Goal: Task Accomplishment & Management: Manage account settings

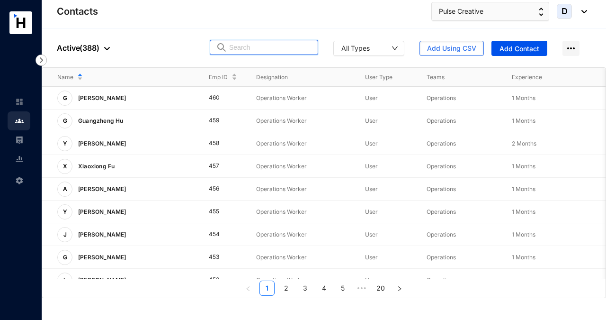
click at [243, 47] on input "text" at bounding box center [270, 47] width 83 height 14
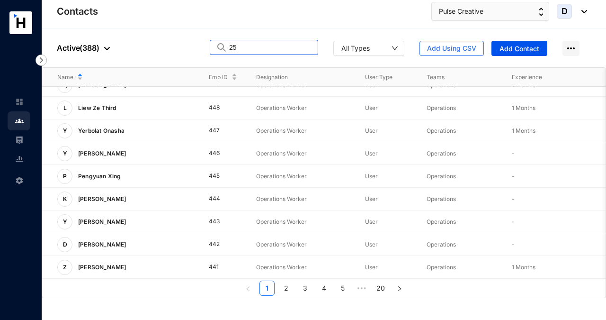
drag, startPoint x: 242, startPoint y: 47, endPoint x: 215, endPoint y: 47, distance: 27.0
click at [215, 47] on span "25" at bounding box center [264, 47] width 108 height 15
paste input "[PERSON_NAME]"
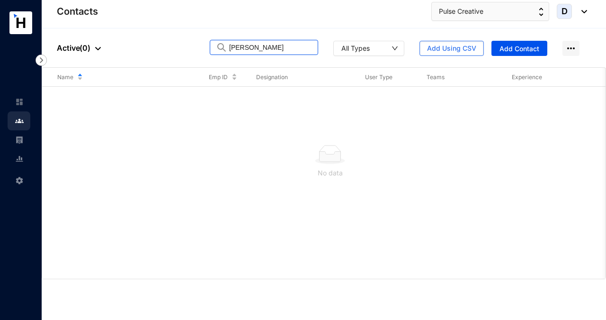
drag, startPoint x: 275, startPoint y: 47, endPoint x: 219, endPoint y: 47, distance: 55.4
click at [219, 47] on span "[PERSON_NAME]" at bounding box center [264, 47] width 108 height 15
paste input "[PERSON_NAME]"
drag, startPoint x: 259, startPoint y: 48, endPoint x: 210, endPoint y: 48, distance: 48.8
click at [210, 48] on span "[PERSON_NAME]" at bounding box center [264, 47] width 108 height 15
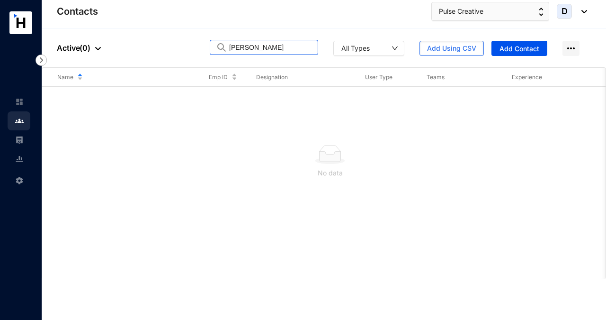
paste input "He Houdie"
drag, startPoint x: 266, startPoint y: 46, endPoint x: 209, endPoint y: 46, distance: 57.3
click at [209, 46] on div "People Active ( 0 ) He Houdie All Types Add Using CSV Add Contact" at bounding box center [324, 47] width 564 height 39
paste input "[PERSON_NAME]"
drag, startPoint x: 257, startPoint y: 49, endPoint x: 211, endPoint y: 49, distance: 45.9
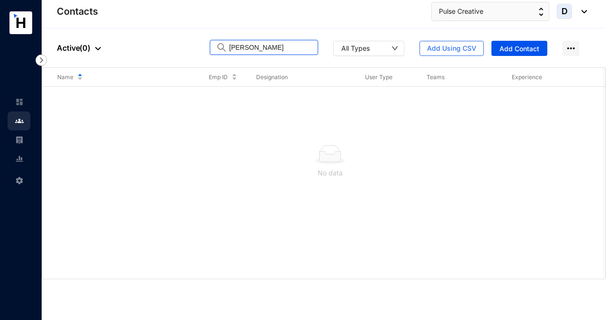
click at [211, 49] on span "[PERSON_NAME]" at bounding box center [264, 47] width 108 height 15
paste input "[PERSON_NAME]"
drag, startPoint x: 270, startPoint y: 44, endPoint x: 205, endPoint y: 45, distance: 64.4
click at [205, 45] on div "People Active ( 1 ) [PERSON_NAME] All Types Add Using CSV Add Contact" at bounding box center [324, 47] width 564 height 39
paste input "[PERSON_NAME]"
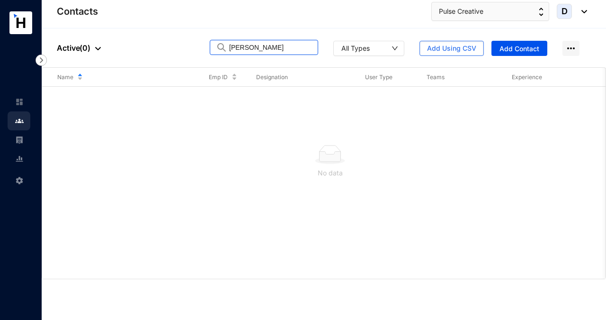
type input "[PERSON_NAME]"
click at [97, 46] on div at bounding box center [95, 47] width 10 height 11
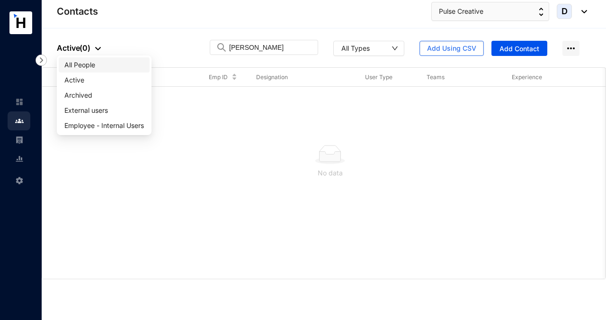
click at [91, 63] on span "All People" at bounding box center [104, 65] width 80 height 10
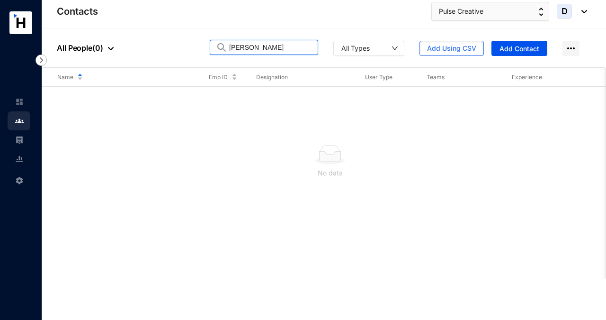
click at [284, 47] on input "[PERSON_NAME]" at bounding box center [270, 47] width 83 height 14
click at [108, 48] on img at bounding box center [111, 48] width 6 height 3
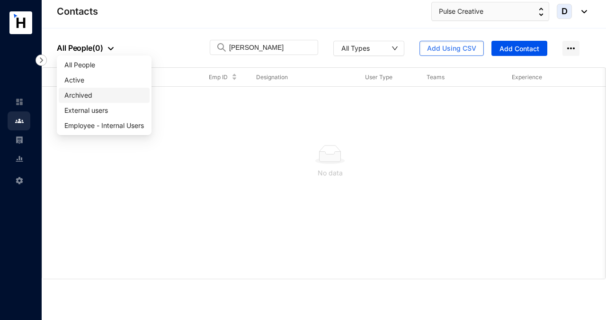
click at [89, 94] on span "Archived" at bounding box center [104, 95] width 80 height 10
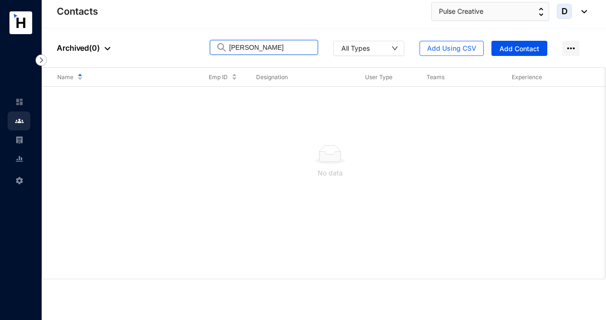
drag, startPoint x: 275, startPoint y: 47, endPoint x: 184, endPoint y: 47, distance: 90.9
click at [184, 47] on div "People Archived ( 0 ) [PERSON_NAME] All Types Add Using CSV Add Contact" at bounding box center [324, 47] width 564 height 39
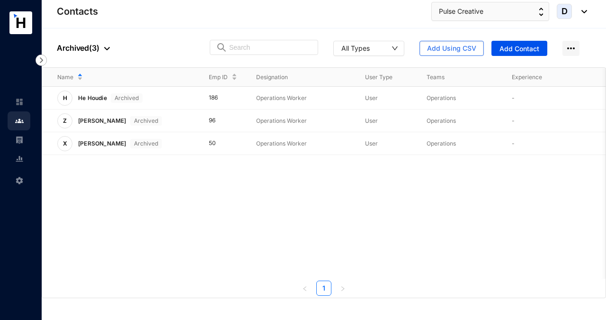
click at [103, 47] on div at bounding box center [104, 47] width 10 height 11
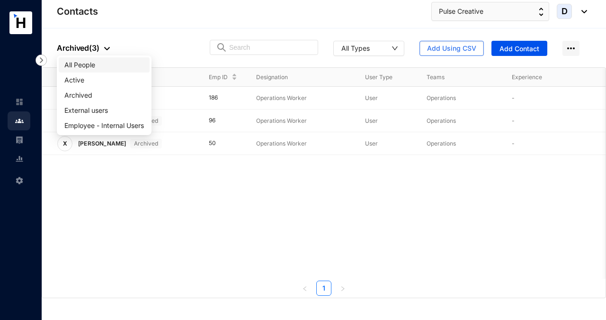
click at [98, 64] on span "All People" at bounding box center [104, 65] width 80 height 10
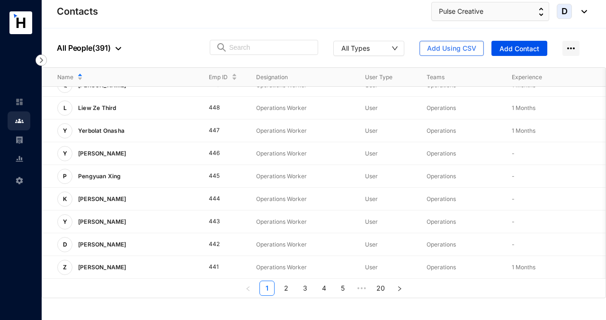
click at [118, 50] on img at bounding box center [118, 48] width 6 height 3
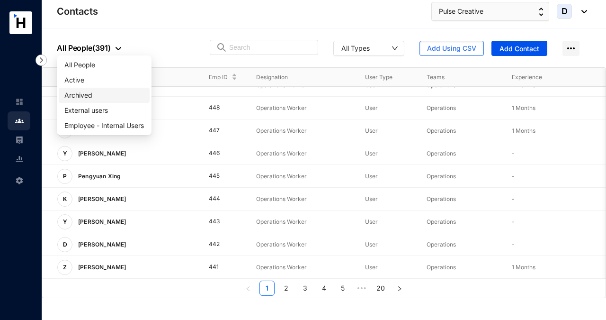
click at [97, 97] on span "Archived" at bounding box center [104, 95] width 80 height 10
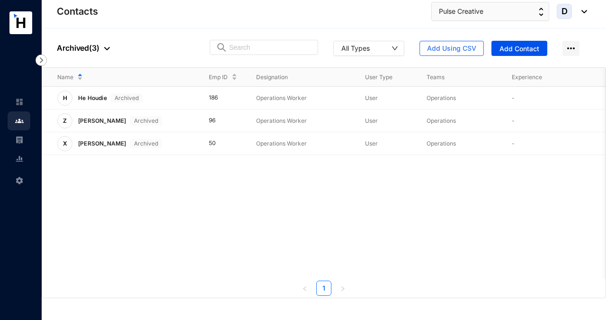
click at [102, 48] on div at bounding box center [104, 47] width 10 height 11
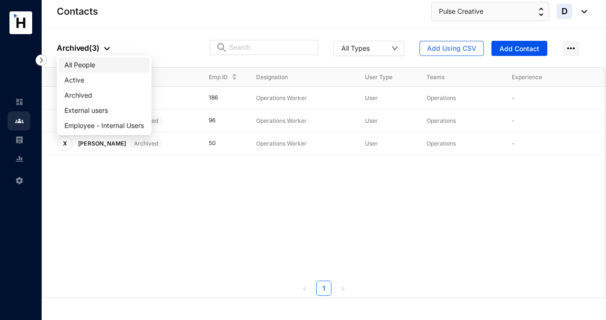
click at [96, 67] on span "All People" at bounding box center [104, 65] width 80 height 10
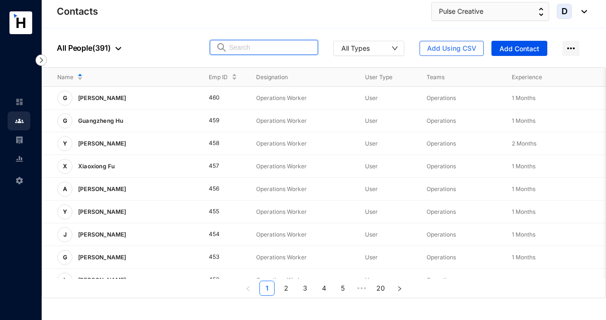
click at [239, 45] on input "text" at bounding box center [270, 47] width 83 height 14
paste input "EJ8801119"
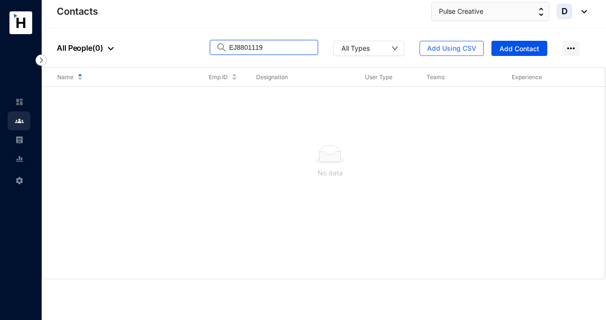
type input "EJ8801119"
click at [242, 135] on div "No data" at bounding box center [330, 161] width 560 height 79
drag, startPoint x: 269, startPoint y: 49, endPoint x: 221, endPoint y: 49, distance: 47.8
click at [221, 49] on span "EJ8801119" at bounding box center [264, 47] width 108 height 15
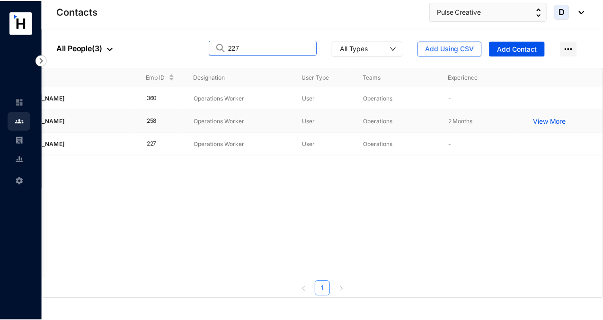
scroll to position [0, 62]
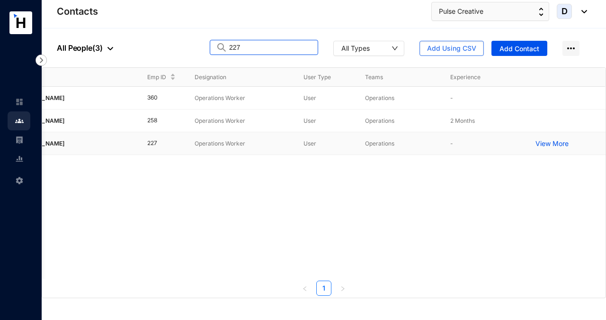
type input "227"
click at [547, 141] on p "View More" at bounding box center [554, 143] width 38 height 9
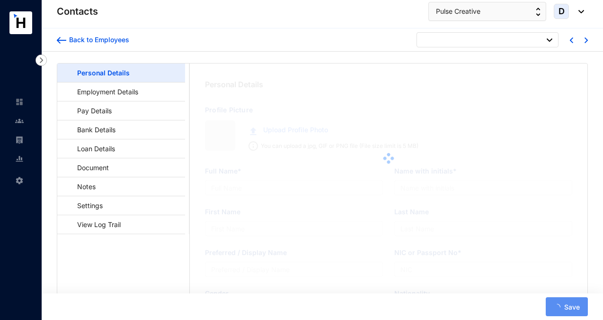
type input "[PERSON_NAME]"
type input "G. Tengfei"
type input "Tengfei"
type input "[PERSON_NAME]"
type input "EJ1396704"
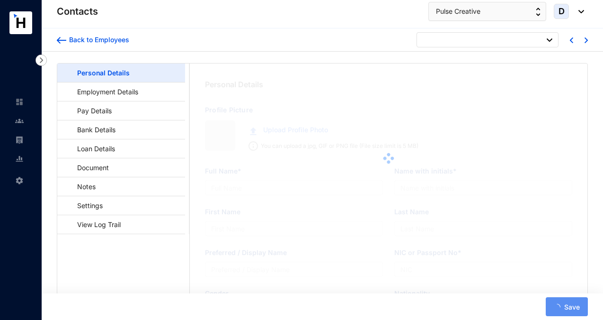
type input "Crescat Residencies, [STREET_ADDRESS]"
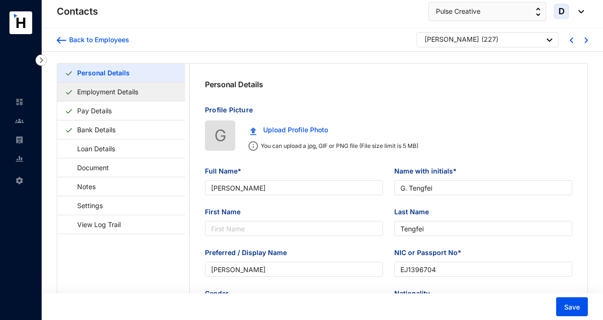
click at [141, 92] on link "Employment Details" at bounding box center [107, 91] width 69 height 19
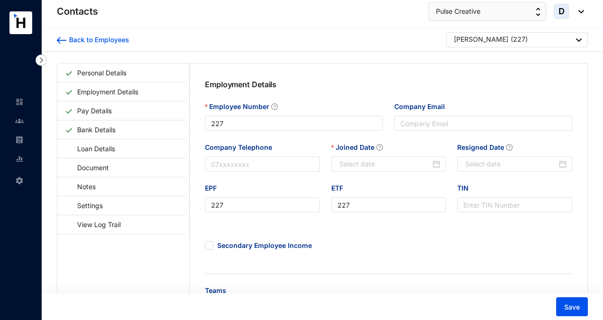
type input "[DATE]"
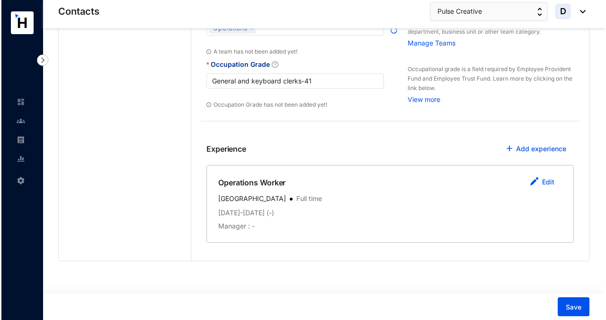
scroll to position [278, 0]
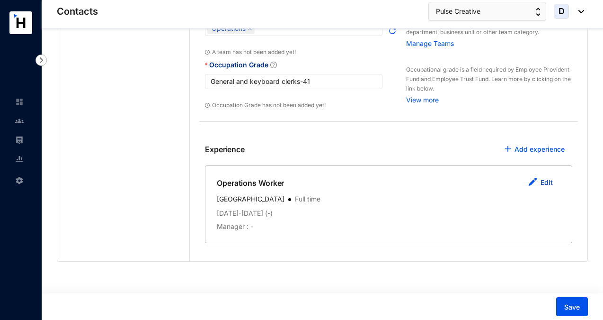
click at [544, 183] on link "Edit" at bounding box center [547, 182] width 12 height 8
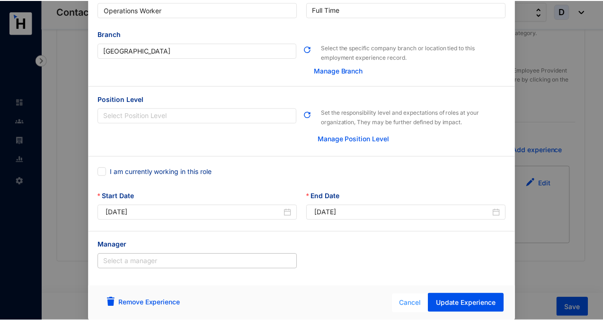
scroll to position [51, 0]
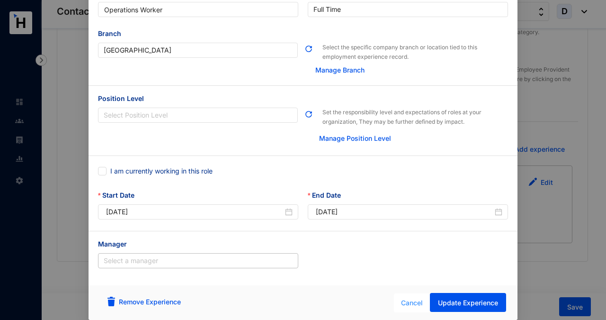
click at [407, 300] on span "Cancel" at bounding box center [412, 302] width 22 height 10
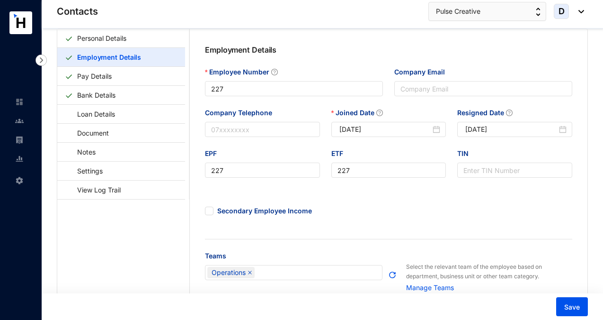
scroll to position [15, 0]
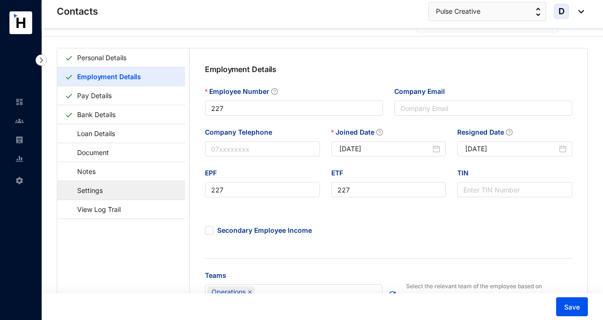
click at [106, 195] on link "Settings" at bounding box center [85, 189] width 41 height 19
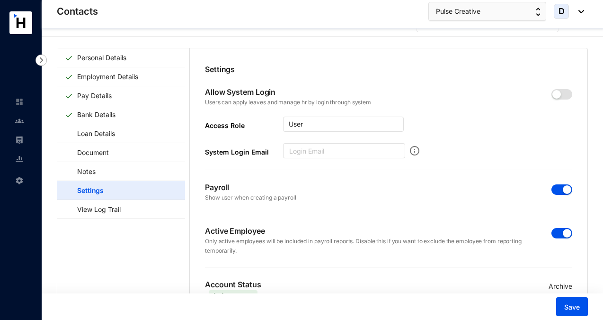
click at [555, 189] on span "button" at bounding box center [561, 189] width 21 height 10
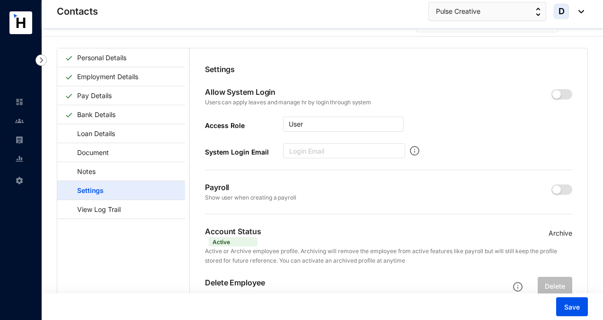
click at [553, 232] on p "Archive" at bounding box center [561, 233] width 24 height 10
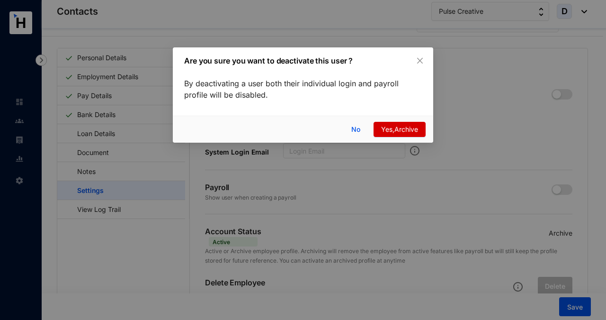
click at [397, 129] on span "Yes,Archive" at bounding box center [399, 129] width 37 height 10
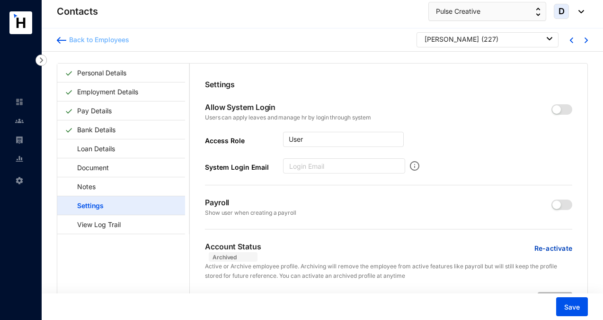
click at [115, 38] on div "Back to Employees" at bounding box center [97, 39] width 63 height 9
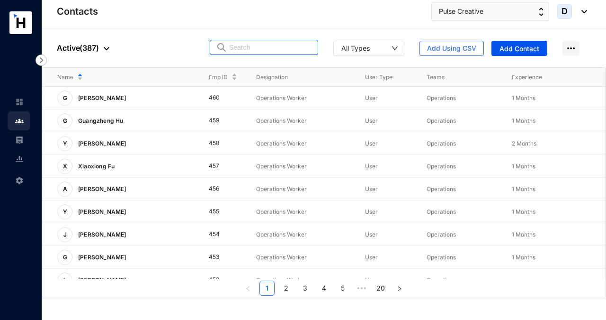
click at [237, 50] on input "text" at bounding box center [270, 47] width 83 height 14
type input "2"
click at [105, 47] on img at bounding box center [107, 48] width 6 height 3
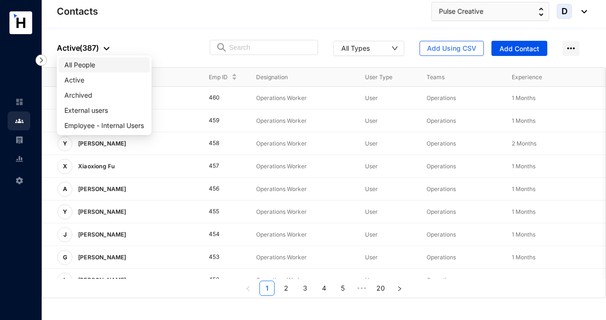
click at [98, 68] on span "All People" at bounding box center [104, 65] width 80 height 10
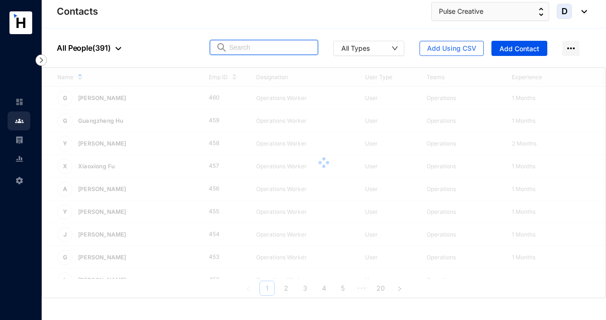
click at [238, 51] on input "text" at bounding box center [270, 47] width 83 height 14
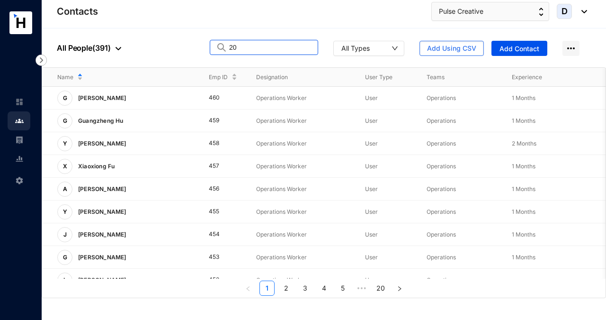
type input "2"
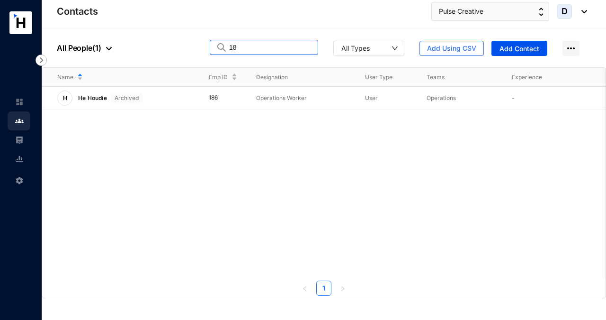
type input "1"
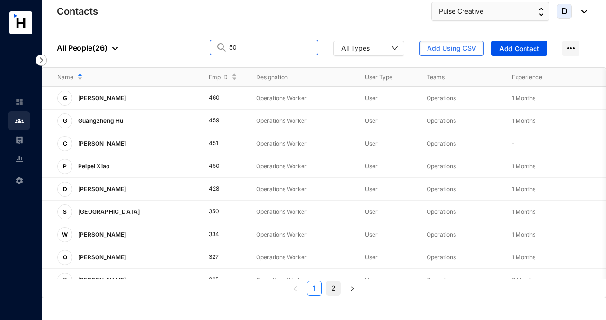
click at [335, 290] on link "2" at bounding box center [333, 288] width 14 height 14
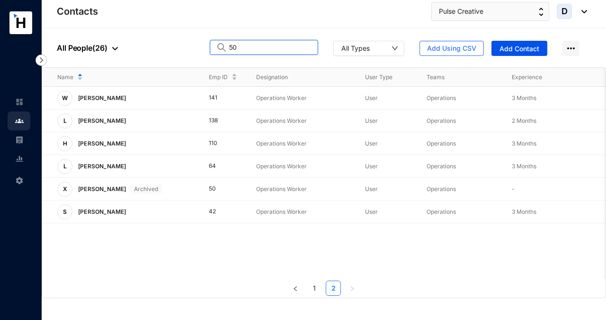
drag, startPoint x: 242, startPoint y: 45, endPoint x: 222, endPoint y: 45, distance: 19.9
click at [222, 45] on span "50" at bounding box center [264, 47] width 108 height 15
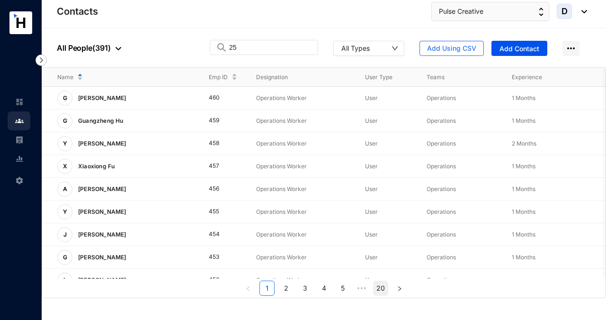
click at [379, 290] on link "20" at bounding box center [380, 288] width 14 height 14
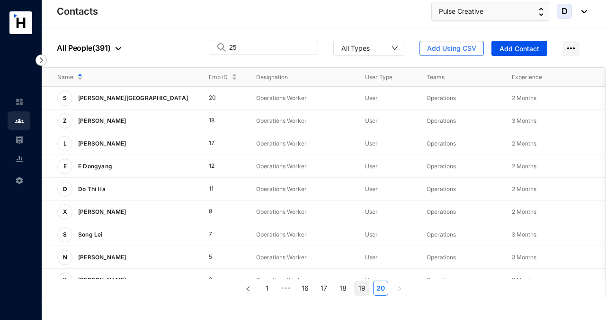
click at [364, 289] on link "19" at bounding box center [362, 288] width 14 height 14
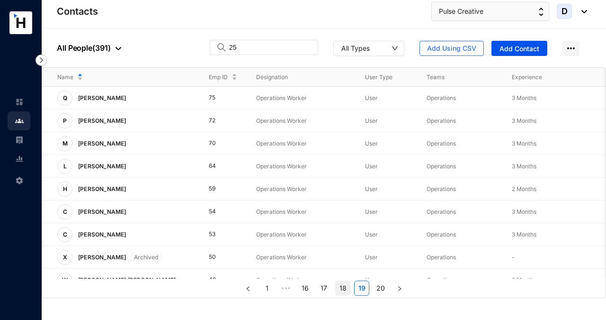
click at [345, 284] on link "18" at bounding box center [343, 288] width 14 height 14
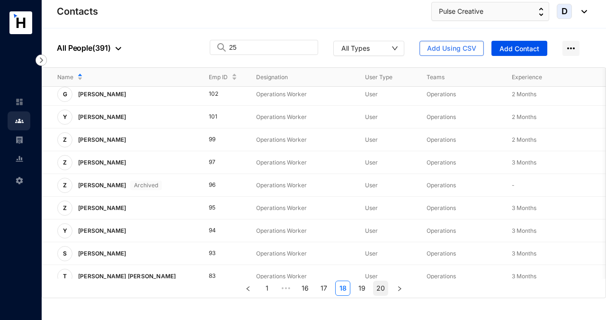
click at [382, 289] on link "20" at bounding box center [380, 288] width 14 height 14
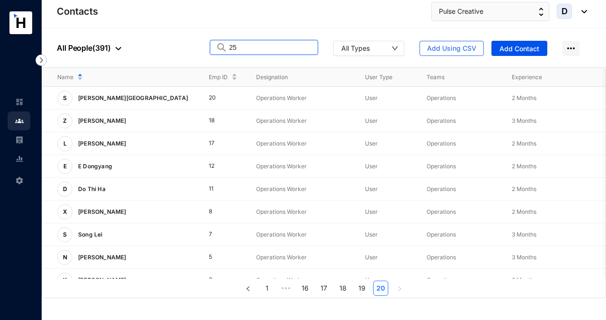
click at [242, 45] on input "25" at bounding box center [270, 47] width 83 height 14
drag, startPoint x: 242, startPoint y: 45, endPoint x: 203, endPoint y: 44, distance: 39.3
click at [203, 45] on div "People All People ( 391 ) 25 All Types Add Using CSV Add Contact" at bounding box center [324, 47] width 564 height 39
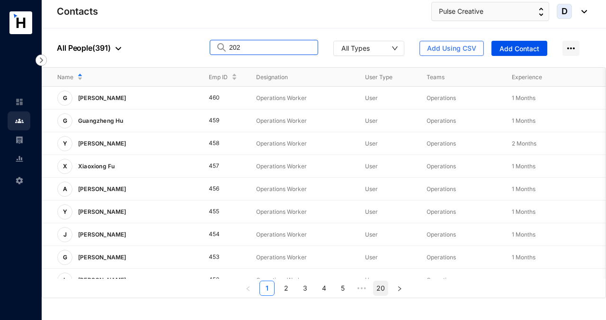
type input "202"
click at [381, 289] on link "20" at bounding box center [380, 288] width 14 height 14
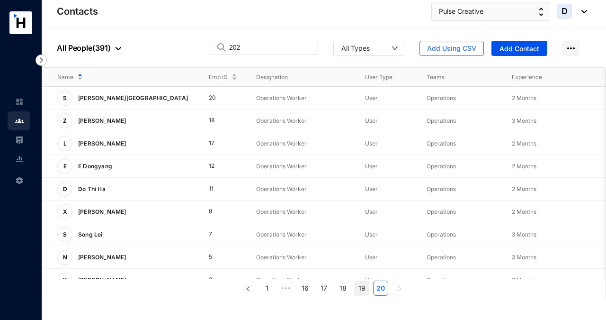
click at [356, 284] on link "19" at bounding box center [362, 288] width 14 height 14
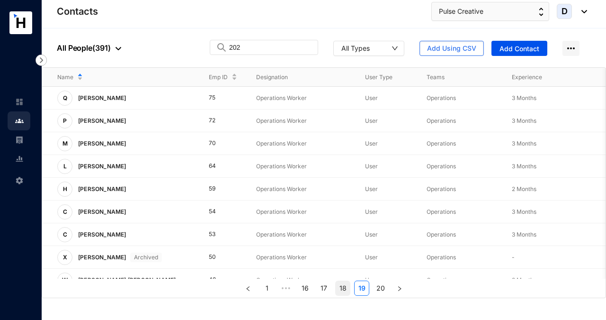
click at [341, 288] on link "18" at bounding box center [343, 288] width 14 height 14
click at [321, 285] on link "17" at bounding box center [324, 288] width 14 height 14
click at [312, 289] on link "16" at bounding box center [314, 288] width 14 height 14
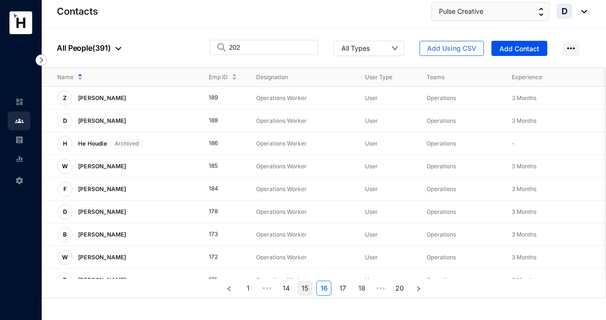
click at [306, 285] on link "15" at bounding box center [305, 288] width 14 height 14
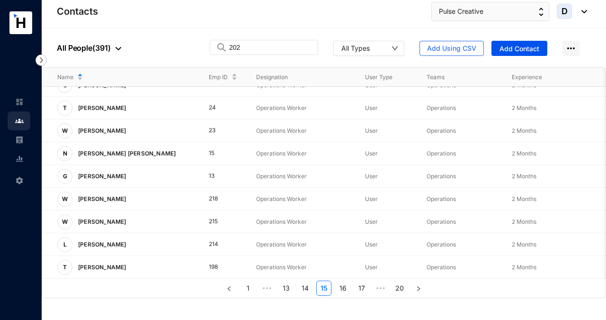
scroll to position [266, 0]
click at [344, 286] on link "16" at bounding box center [343, 288] width 14 height 14
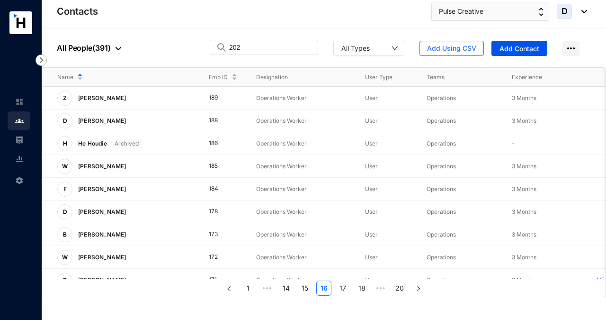
scroll to position [0, 0]
click at [286, 289] on link "14" at bounding box center [286, 288] width 14 height 14
click at [112, 47] on div at bounding box center [116, 47] width 10 height 11
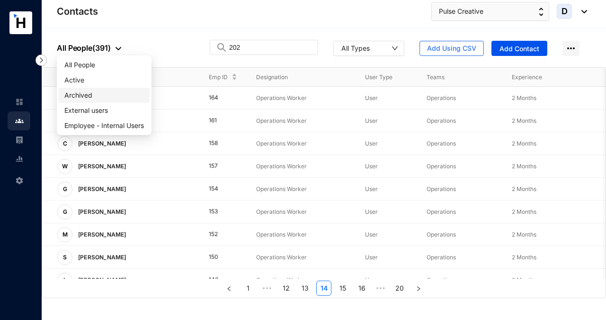
click at [89, 94] on span "Archived" at bounding box center [104, 95] width 80 height 10
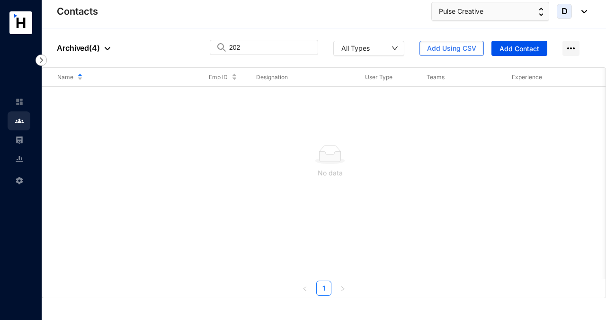
click at [94, 44] on p "Archived ( 4 )" at bounding box center [83, 47] width 53 height 11
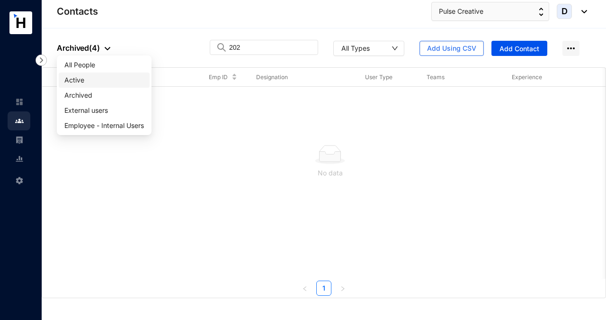
click at [88, 80] on span "Active" at bounding box center [104, 80] width 80 height 10
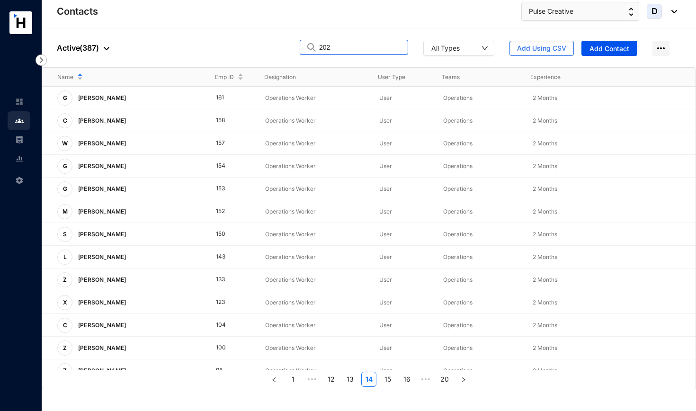
drag, startPoint x: 383, startPoint y: 51, endPoint x: 286, endPoint y: 51, distance: 97.0
click at [286, 51] on div "People Active ( 387 ) 202 All Types Add Using CSV Add Contact" at bounding box center [369, 47] width 654 height 39
click at [484, 47] on icon "down" at bounding box center [485, 48] width 6 height 4
click at [484, 47] on icon "down" at bounding box center [484, 48] width 7 height 7
click at [487, 49] on icon "down" at bounding box center [484, 48] width 7 height 7
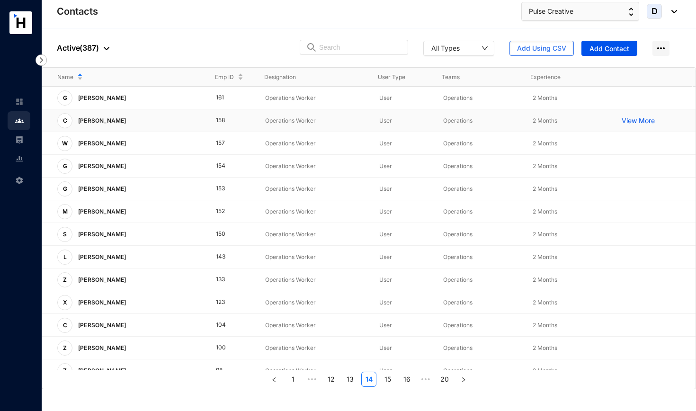
click at [605, 118] on p "View More" at bounding box center [640, 120] width 38 height 9
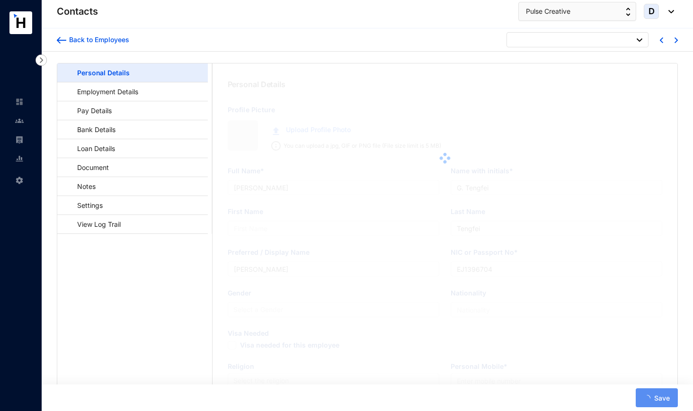
type input "[PERSON_NAME]"
type input "C. Wan"
type input "Wan"
type input "[PERSON_NAME]"
type input "EH5699882"
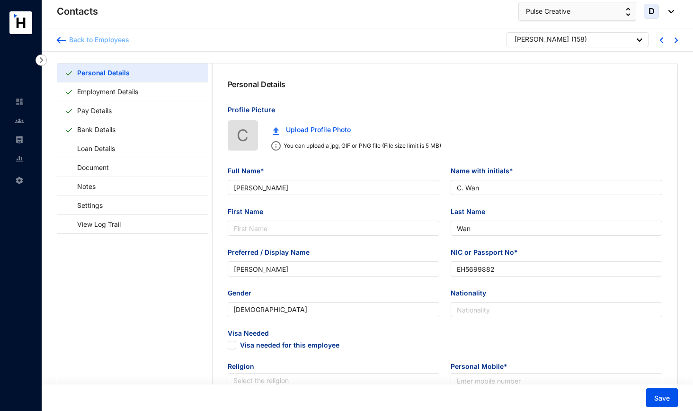
click at [118, 35] on div "Back to Employees" at bounding box center [97, 39] width 63 height 9
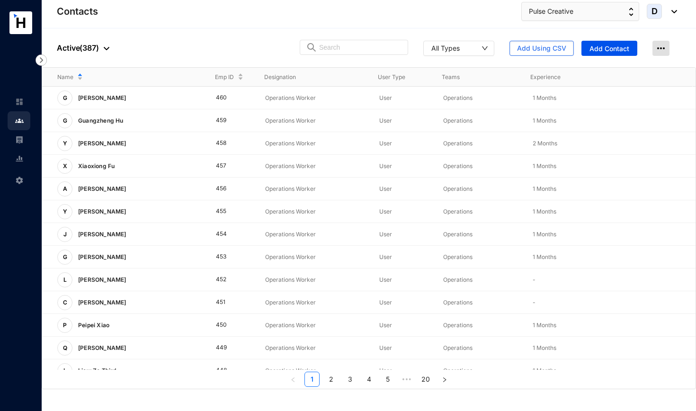
click at [605, 47] on img at bounding box center [660, 48] width 17 height 15
click at [605, 68] on span "View LogTrail" at bounding box center [641, 67] width 41 height 10
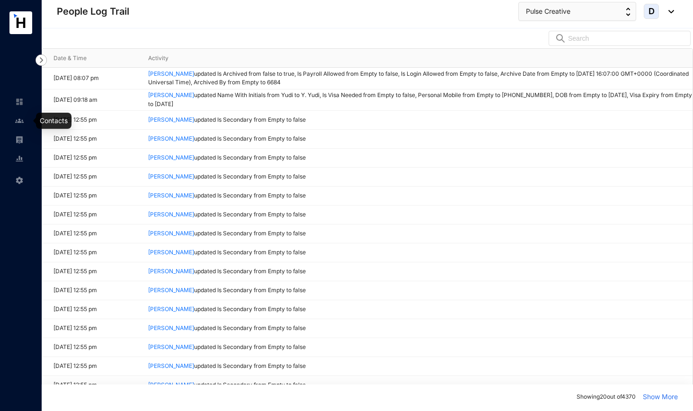
click at [20, 123] on img at bounding box center [19, 120] width 9 height 9
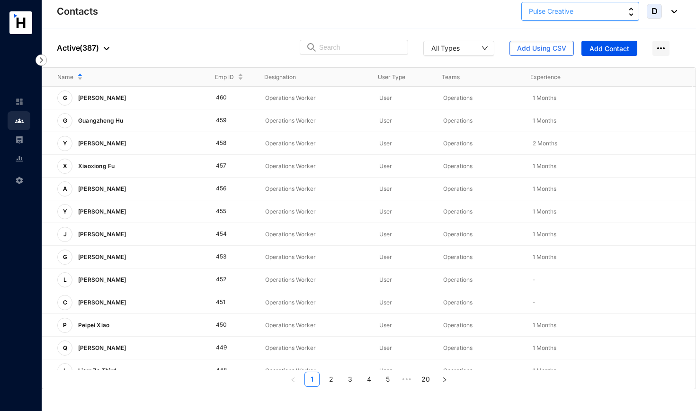
click at [556, 8] on span "Pulse Creative" at bounding box center [551, 11] width 44 height 10
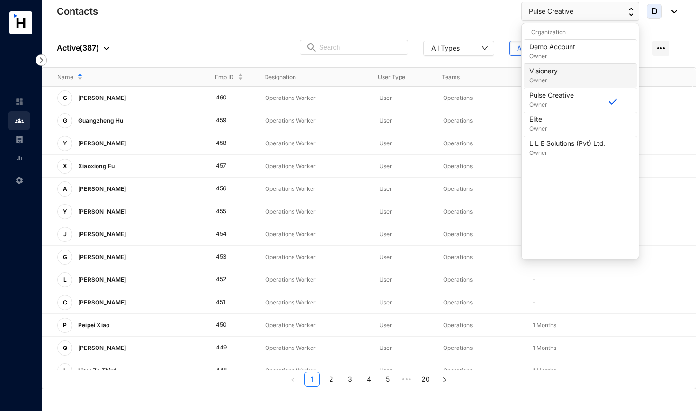
click at [548, 78] on p "Owner" at bounding box center [543, 80] width 28 height 9
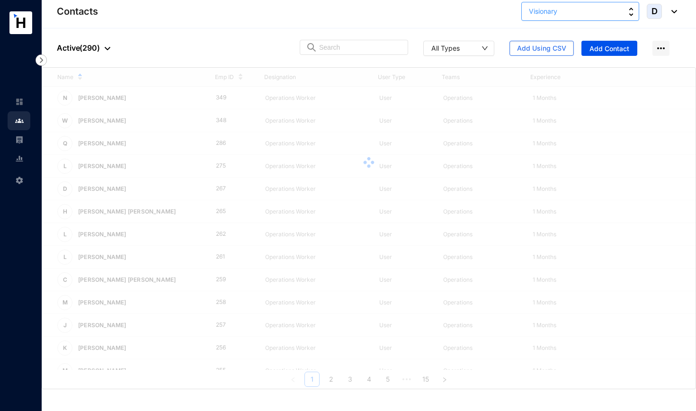
click at [541, 14] on span "Visionary" at bounding box center [543, 11] width 28 height 10
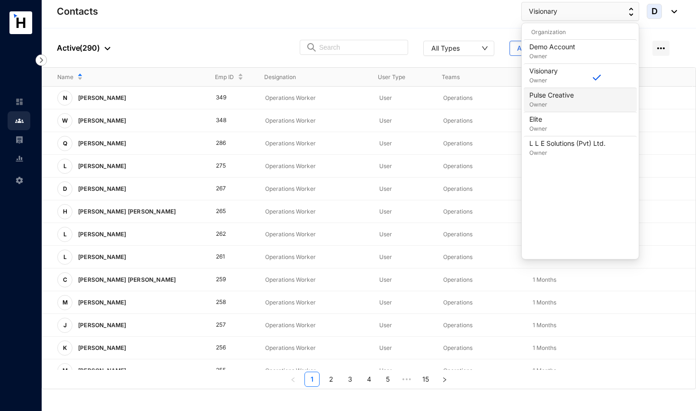
click at [540, 100] on p "Owner" at bounding box center [551, 104] width 44 height 9
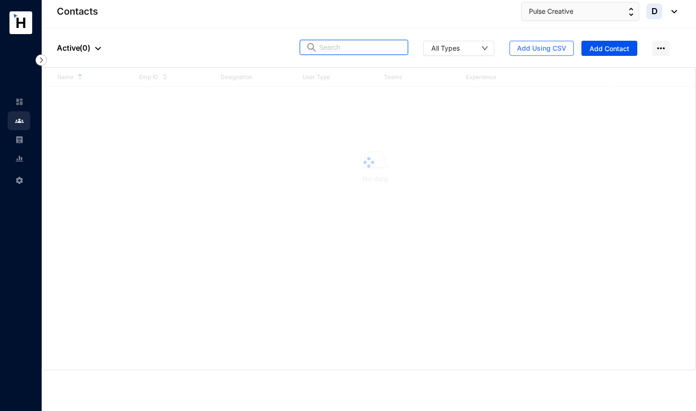
click at [321, 48] on input "text" at bounding box center [360, 47] width 83 height 14
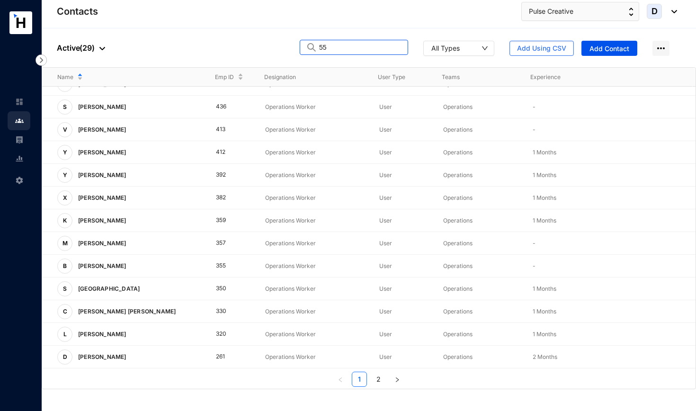
scroll to position [19, 0]
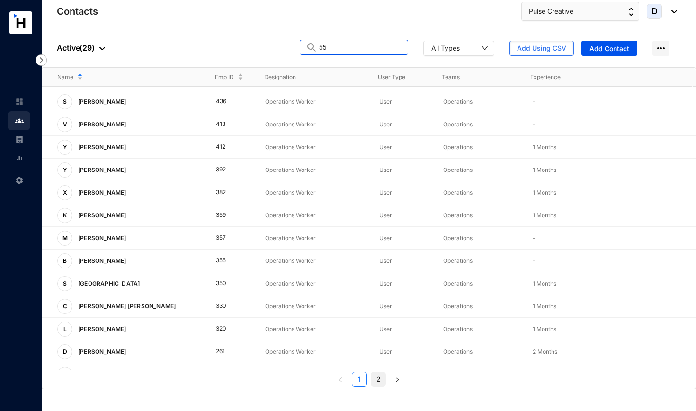
type input "55"
click at [380, 319] on link "2" at bounding box center [378, 379] width 14 height 14
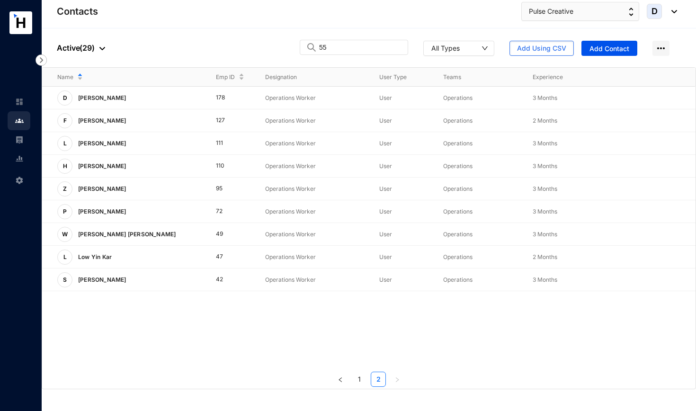
scroll to position [0, 0]
click at [358, 319] on link "1" at bounding box center [359, 379] width 14 height 14
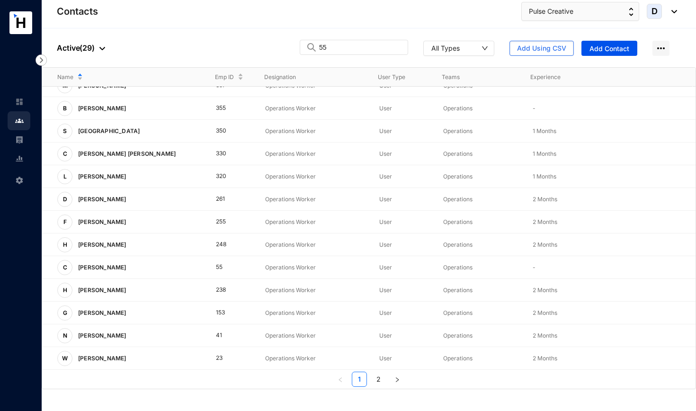
scroll to position [171, 0]
click at [605, 265] on p "View More" at bounding box center [640, 267] width 38 height 9
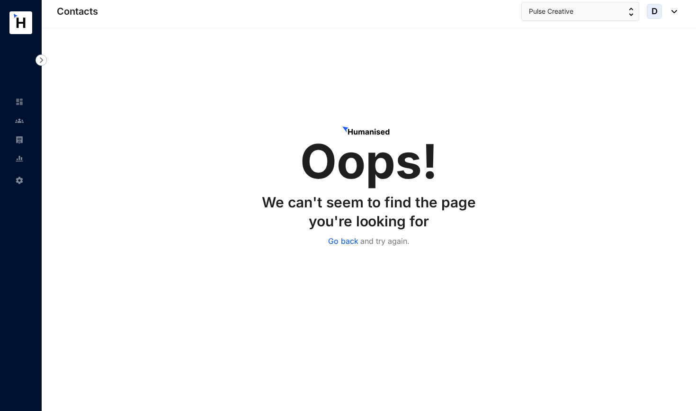
click at [346, 242] on p "Go back" at bounding box center [343, 240] width 30 height 11
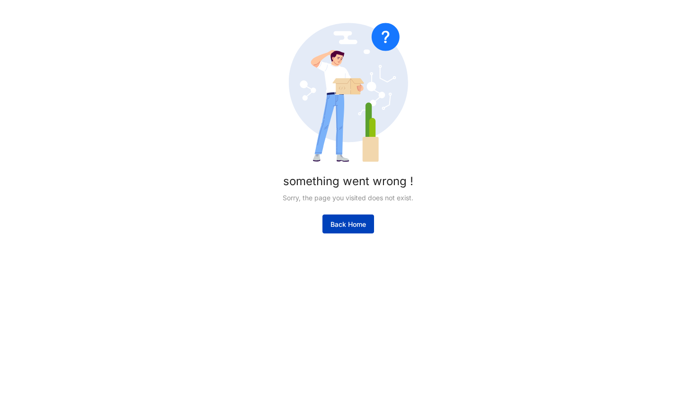
click at [346, 225] on span "Back Home" at bounding box center [348, 224] width 36 height 9
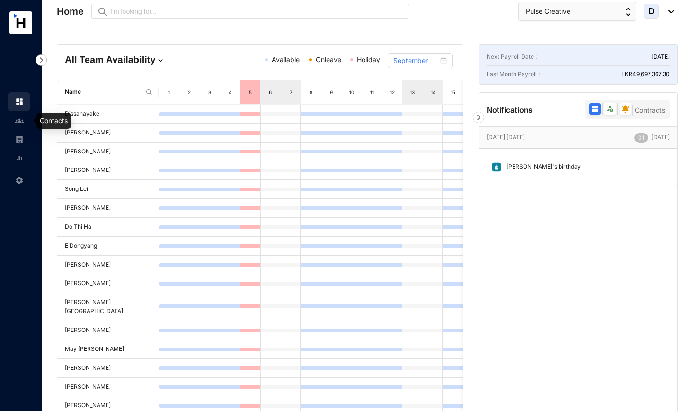
click at [22, 122] on img at bounding box center [19, 120] width 9 height 9
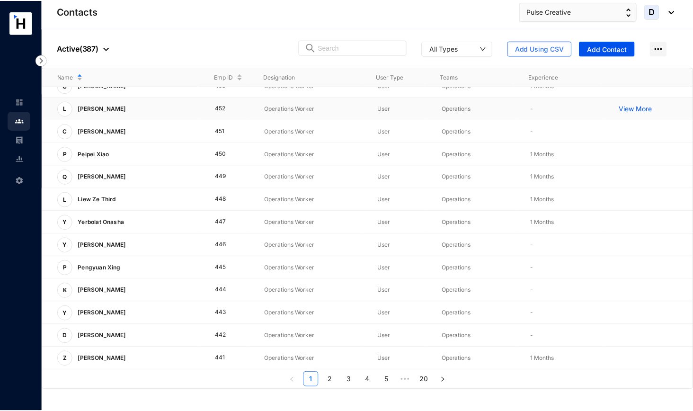
scroll to position [171, 0]
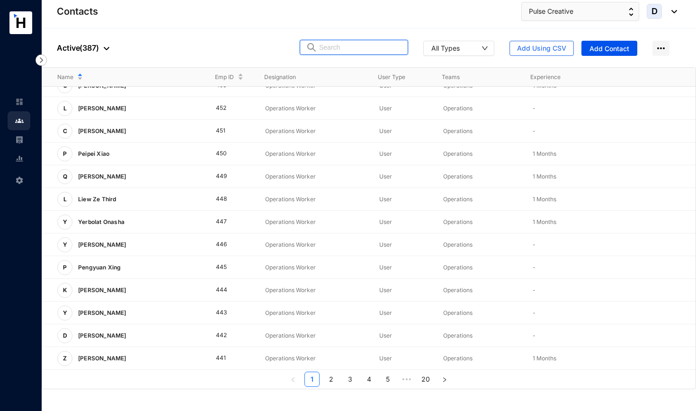
click at [333, 47] on input "text" at bounding box center [360, 47] width 83 height 14
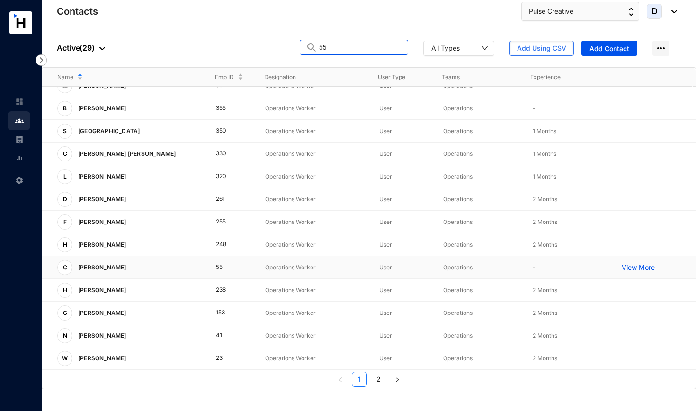
type input "55"
click at [605, 267] on p "View More" at bounding box center [640, 267] width 38 height 9
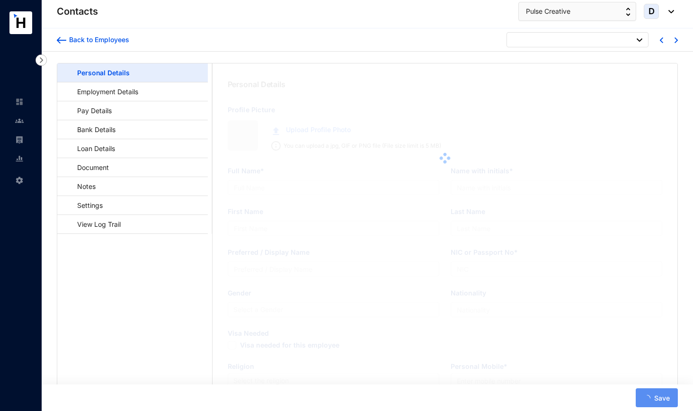
type input "[PERSON_NAME]"
type input "C. Yuhao"
type input "Yuhao"
type input "[PERSON_NAME]"
type input "ED0281214"
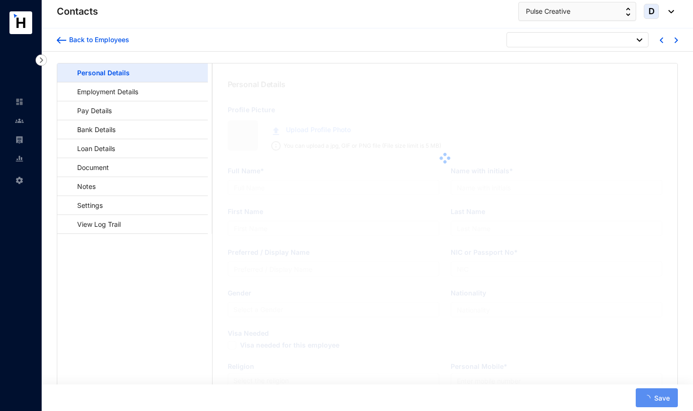
type input "ON320 Residencies, [STREET_ADDRESS]"
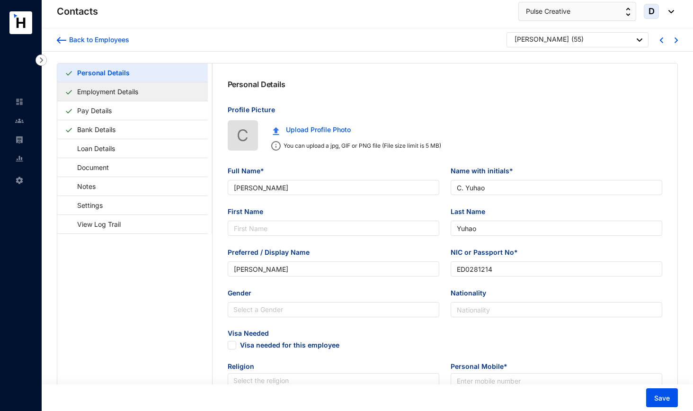
click at [128, 95] on link "Employment Details" at bounding box center [107, 91] width 69 height 19
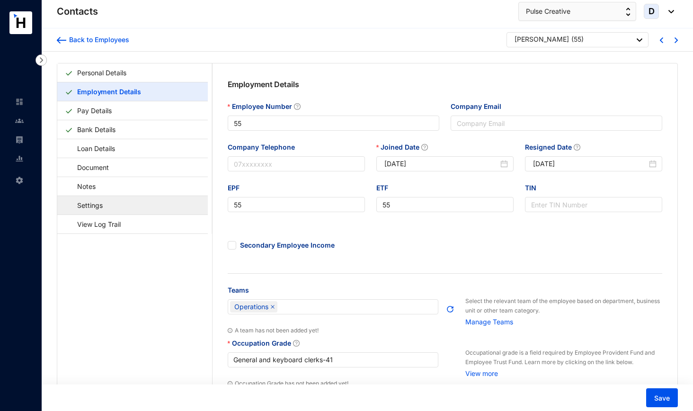
click at [106, 207] on link "Settings" at bounding box center [85, 204] width 41 height 19
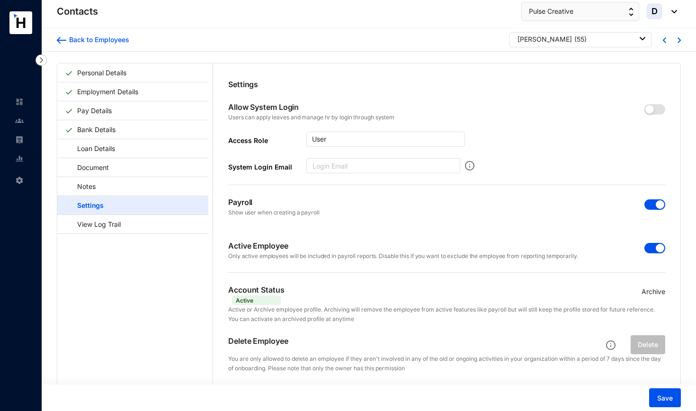
click at [605, 204] on span "button" at bounding box center [654, 204] width 21 height 10
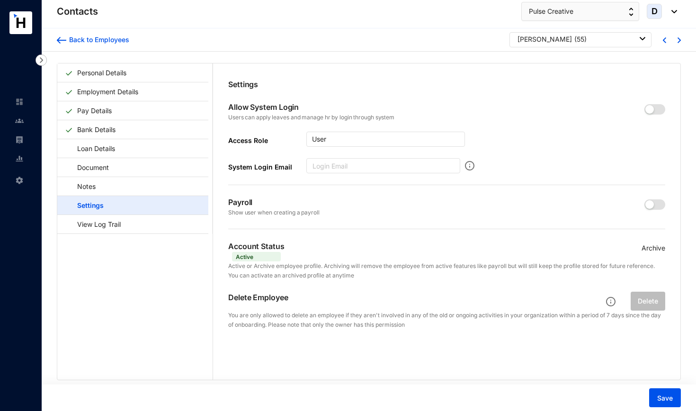
click at [605, 248] on p "Archive" at bounding box center [653, 248] width 24 height 10
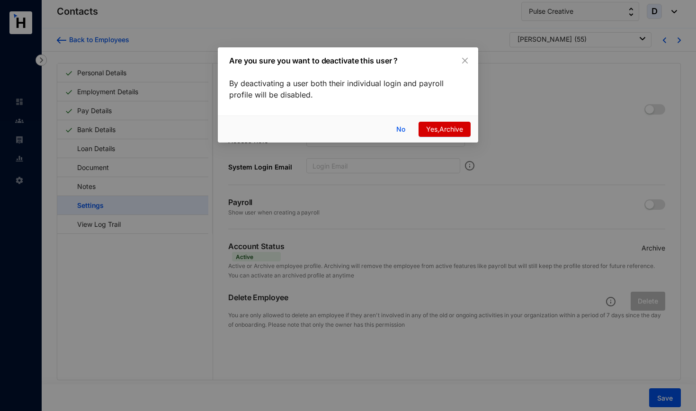
click at [440, 129] on span "Yes,Archive" at bounding box center [444, 129] width 37 height 10
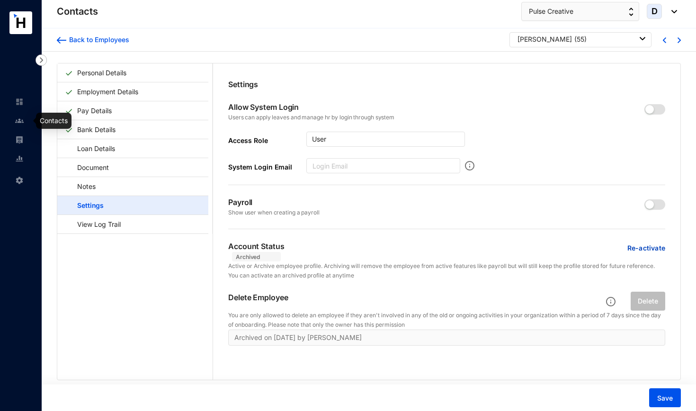
click at [20, 123] on img at bounding box center [19, 120] width 9 height 9
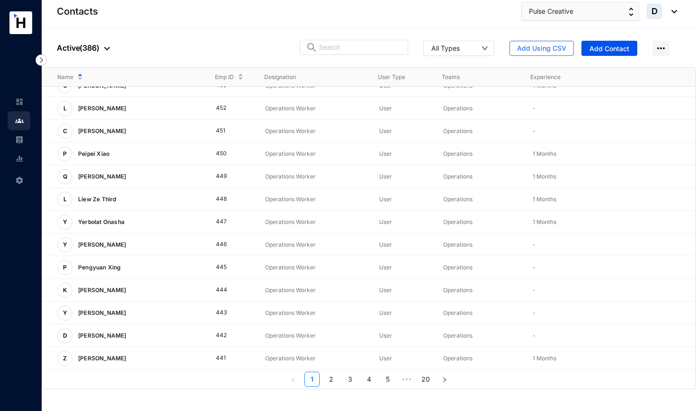
scroll to position [171, 0]
click at [444, 319] on icon "right" at bounding box center [445, 380] width 6 height 6
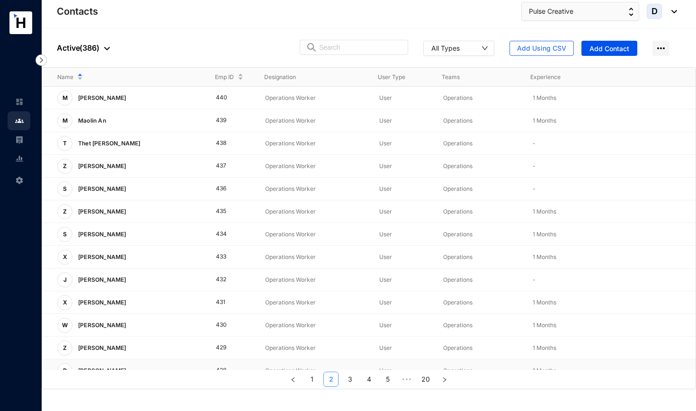
scroll to position [0, 0]
click at [293, 319] on icon "left" at bounding box center [293, 380] width 6 height 6
click at [594, 11] on button "Pulse Creative" at bounding box center [580, 11] width 118 height 19
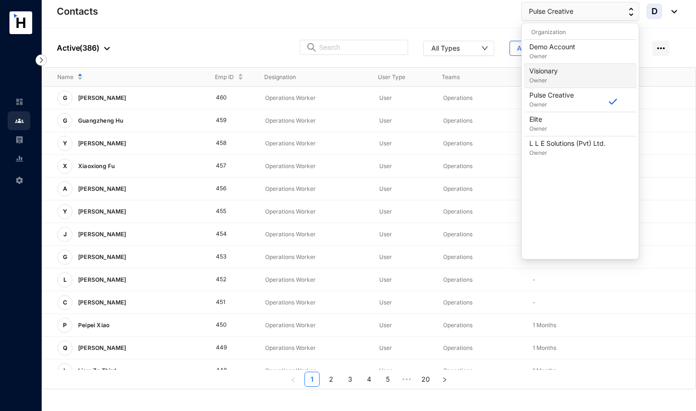
click at [564, 80] on div "Visionary Owner" at bounding box center [580, 75] width 102 height 19
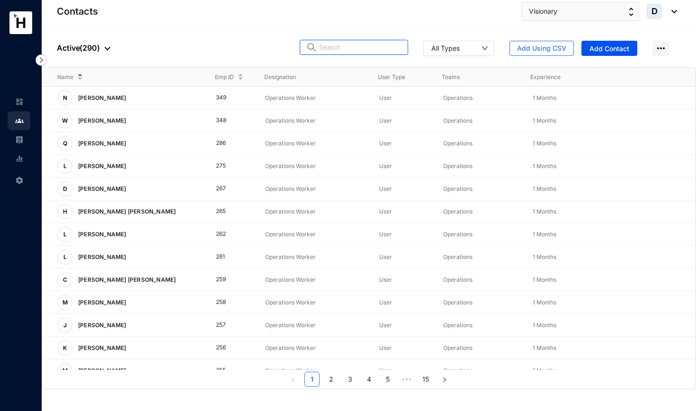
click at [328, 46] on input "text" at bounding box center [360, 47] width 83 height 14
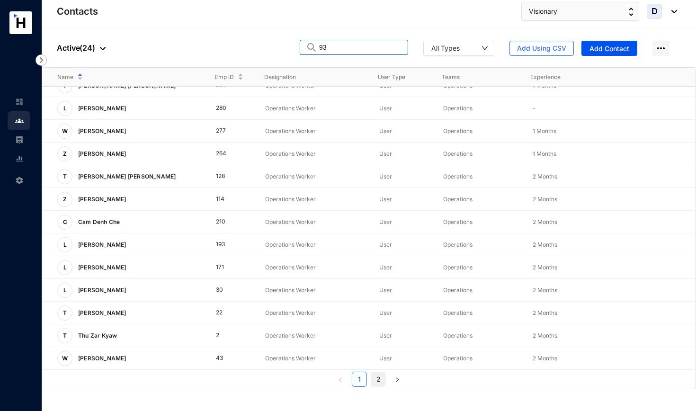
scroll to position [171, 0]
type input "93"
click at [378, 319] on link "2" at bounding box center [378, 379] width 14 height 14
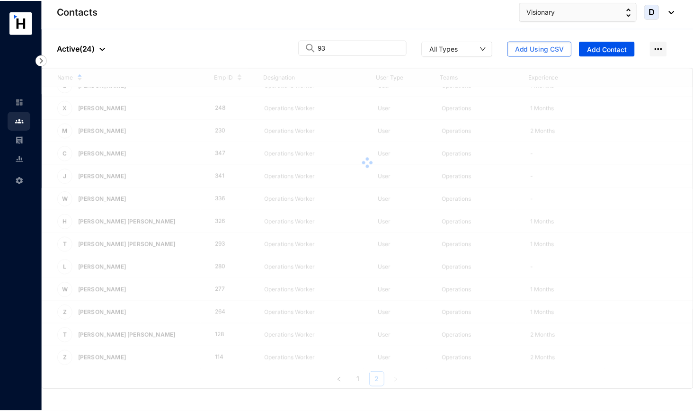
scroll to position [0, 0]
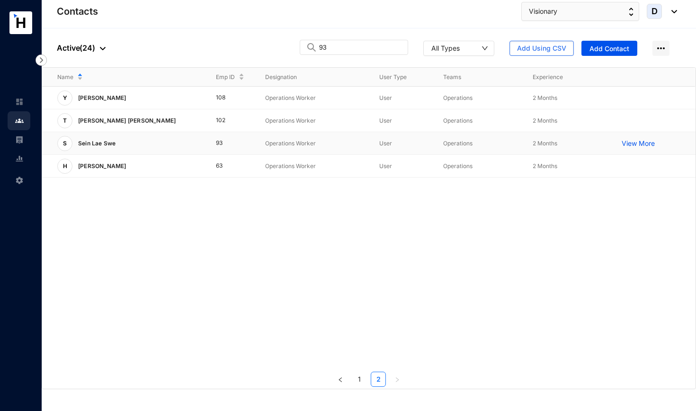
click at [605, 142] on p "View More" at bounding box center [640, 143] width 38 height 9
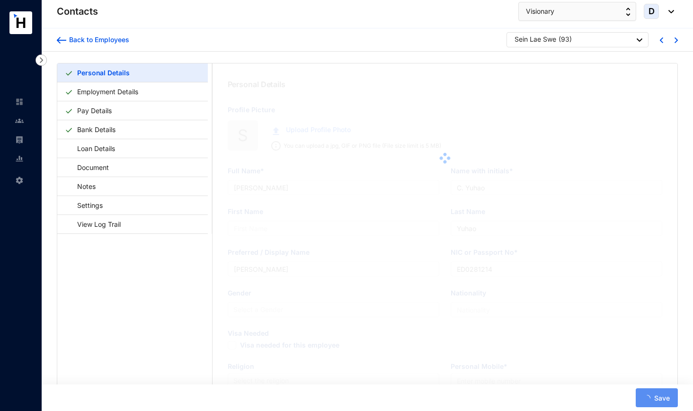
type input "Sein Lae Swe"
type input "S. L. [GEOGRAPHIC_DATA]"
type input "Swe"
type input "Sein Lae Swe"
type input "MF520780"
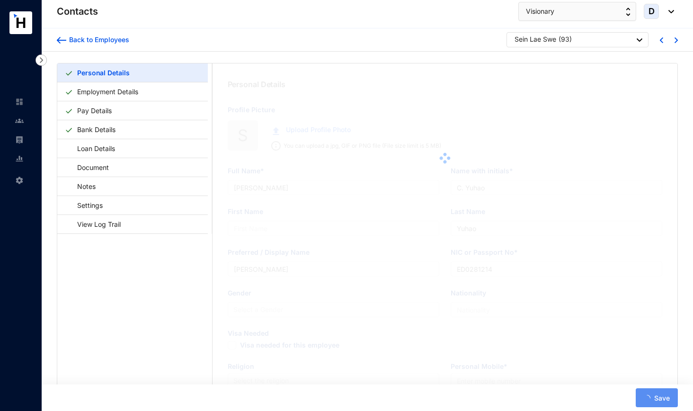
type input "[GEOGRAPHIC_DATA][STREET_ADDRESS][PERSON_NAME]"
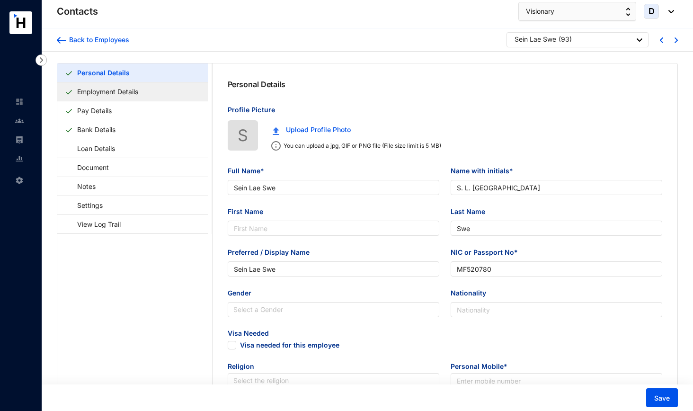
click at [120, 91] on link "Employment Details" at bounding box center [107, 91] width 69 height 19
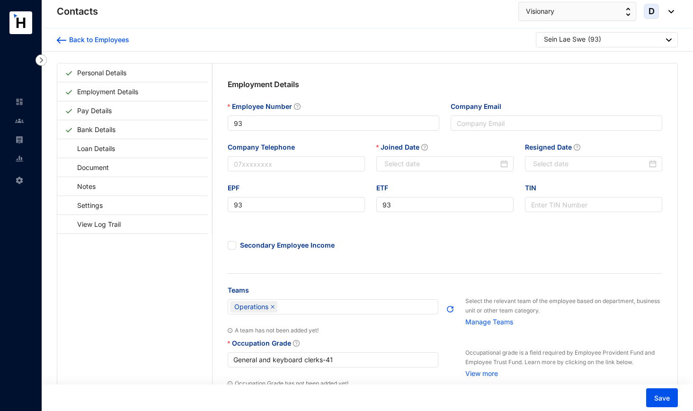
type input "[DATE]"
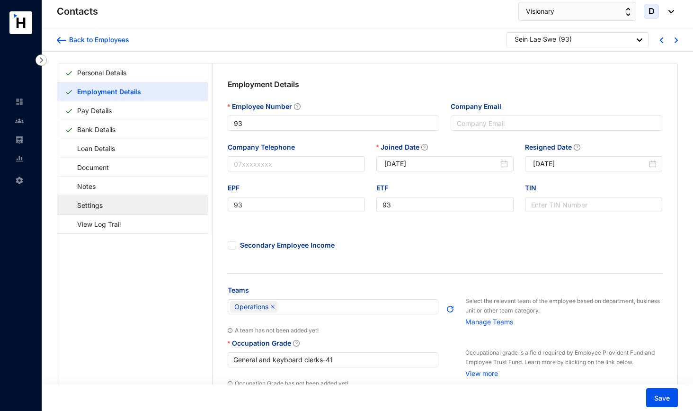
click at [106, 206] on link "Settings" at bounding box center [85, 204] width 41 height 19
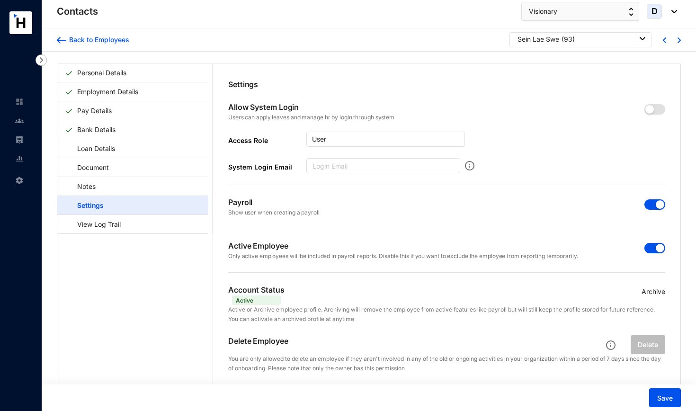
click at [605, 203] on span "button" at bounding box center [654, 204] width 21 height 10
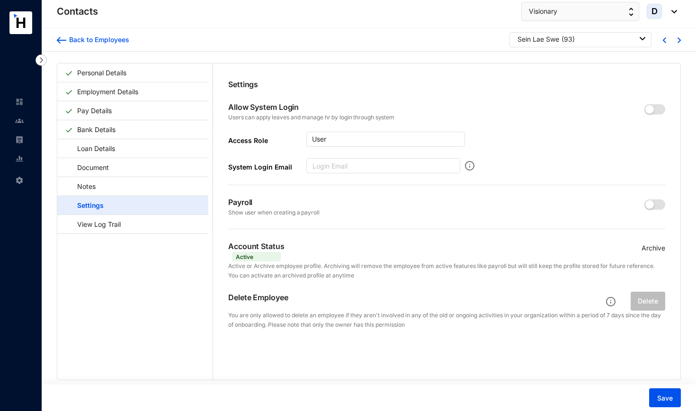
click at [605, 248] on p "Archive" at bounding box center [653, 248] width 24 height 10
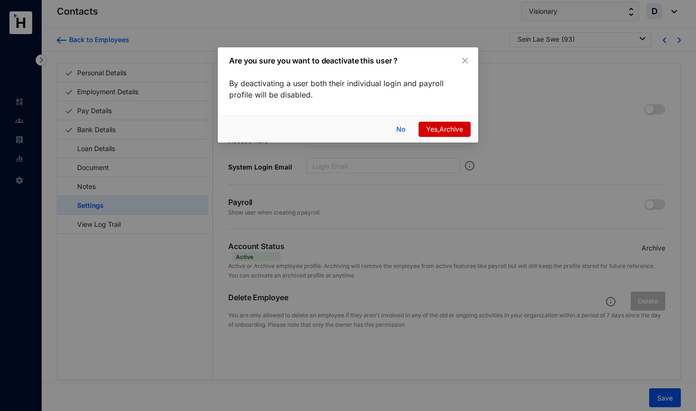
click at [427, 128] on span "Yes,Archive" at bounding box center [444, 129] width 37 height 10
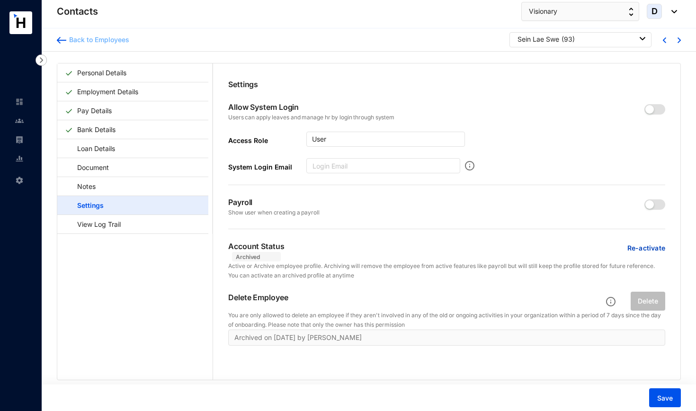
click at [109, 36] on div "Back to Employees" at bounding box center [97, 39] width 63 height 9
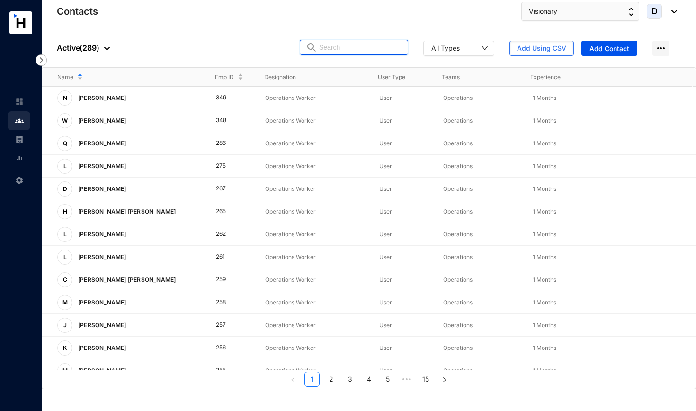
click at [352, 48] on input "text" at bounding box center [360, 47] width 83 height 14
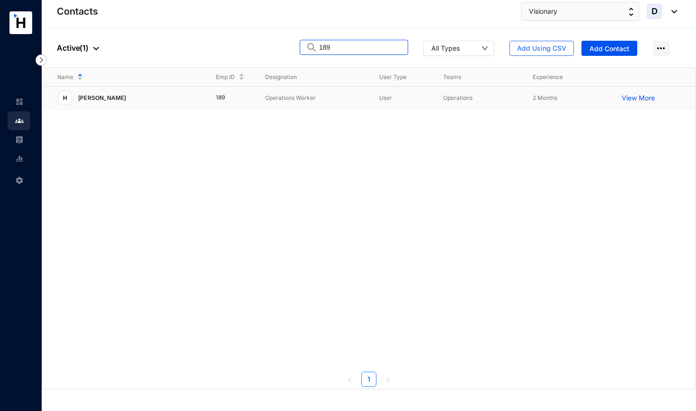
type input "189"
click at [605, 97] on p "View More" at bounding box center [640, 97] width 38 height 9
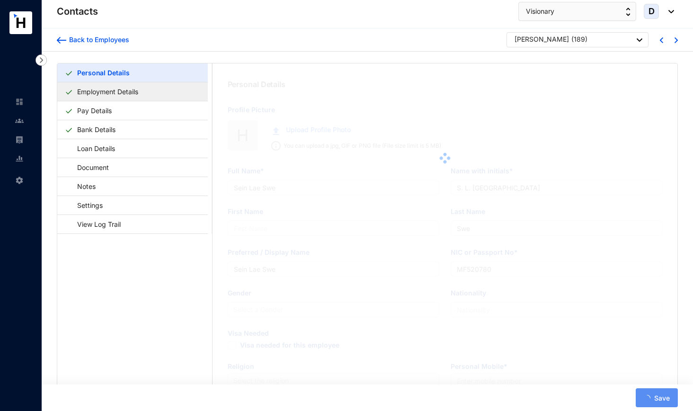
type input "[PERSON_NAME]"
type input "H. Jie"
type input "[PERSON_NAME]"
type input "EF2687227"
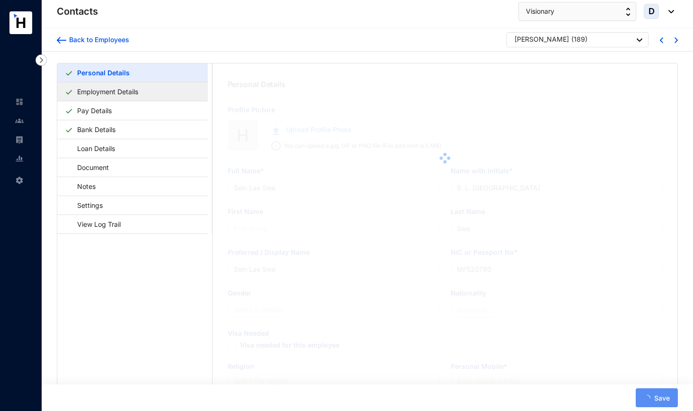
type input "Trend Marine Apartments, [STREET_ADDRESS]"
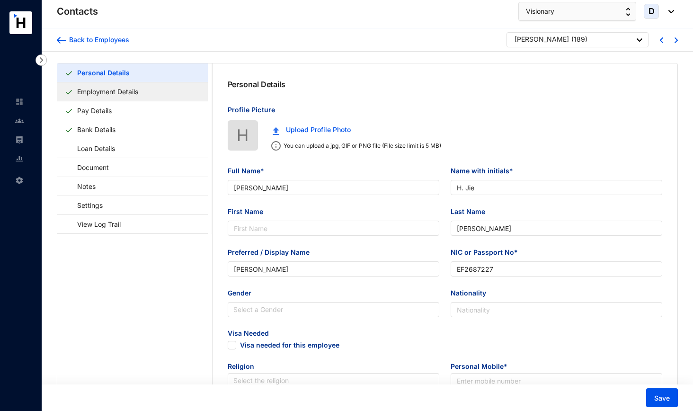
click at [142, 90] on link "Employment Details" at bounding box center [107, 91] width 69 height 19
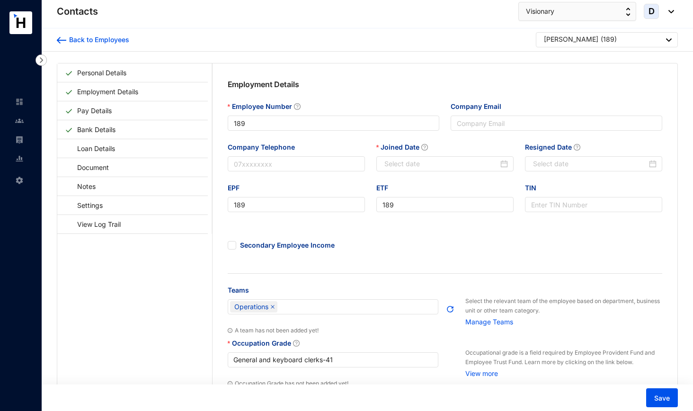
type input "[DATE]"
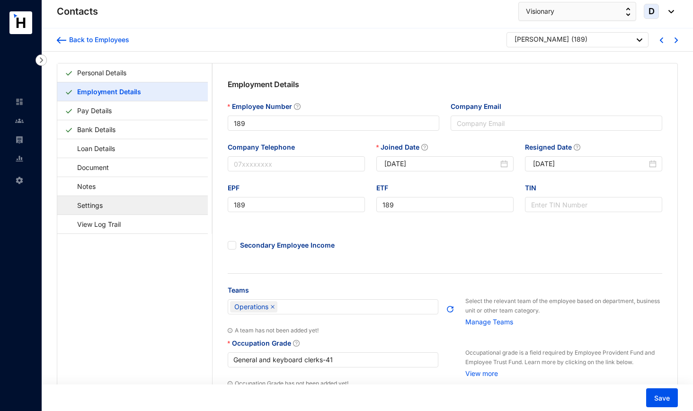
click at [102, 201] on link "Settings" at bounding box center [85, 204] width 41 height 19
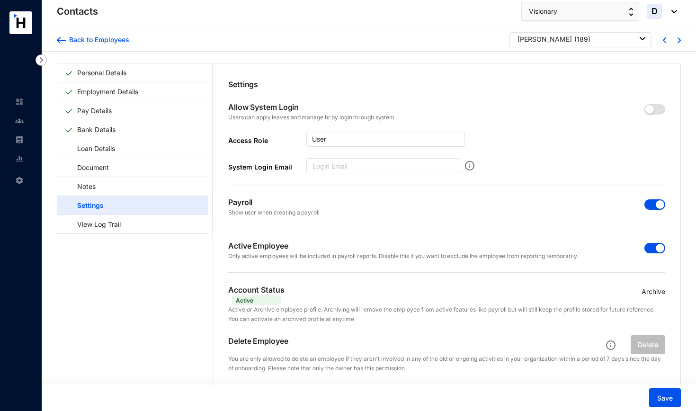
click at [605, 205] on span "button" at bounding box center [654, 204] width 21 height 10
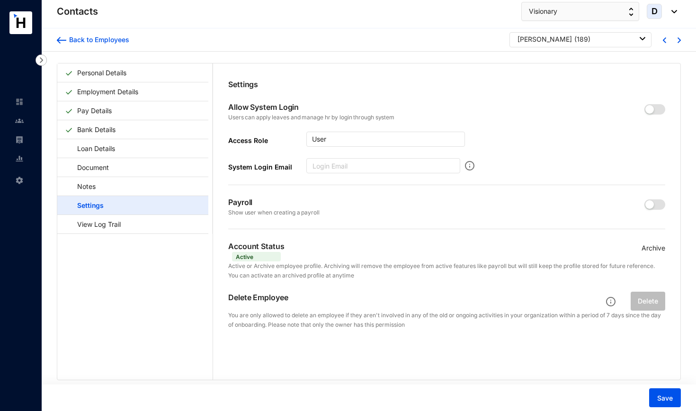
click at [605, 247] on p "Archive" at bounding box center [653, 248] width 24 height 10
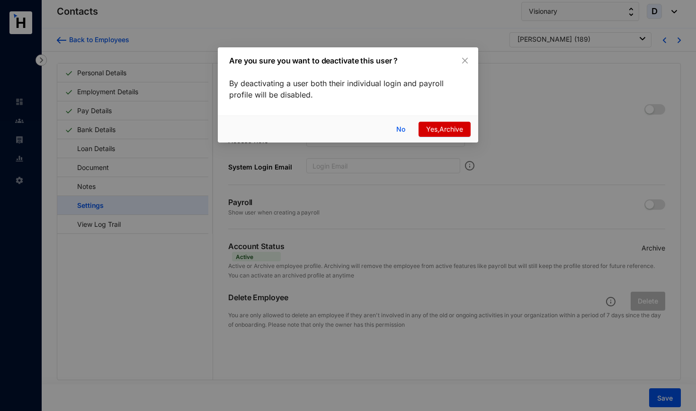
click at [446, 130] on span "Yes,Archive" at bounding box center [444, 129] width 37 height 10
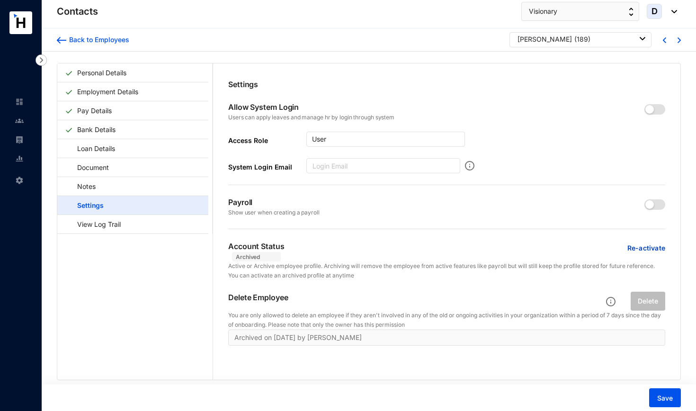
click at [17, 122] on img at bounding box center [19, 120] width 9 height 9
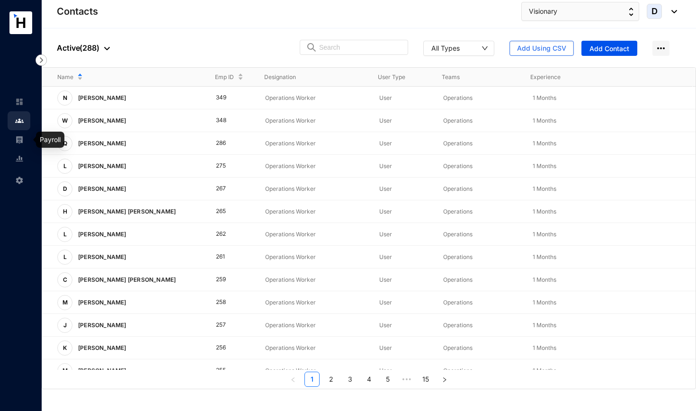
click at [26, 138] on link at bounding box center [27, 139] width 24 height 9
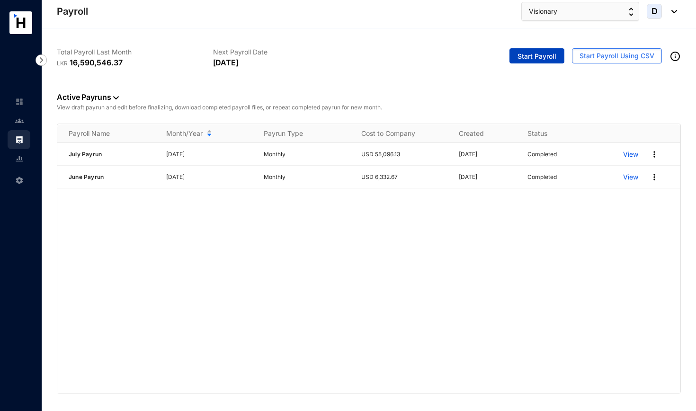
click at [529, 58] on span "Start Payroll" at bounding box center [536, 56] width 39 height 9
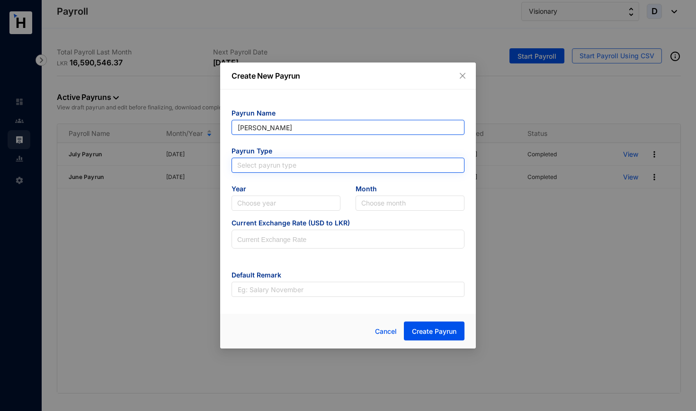
type input "[PERSON_NAME]"
click at [314, 162] on input "search" at bounding box center [348, 165] width 222 height 14
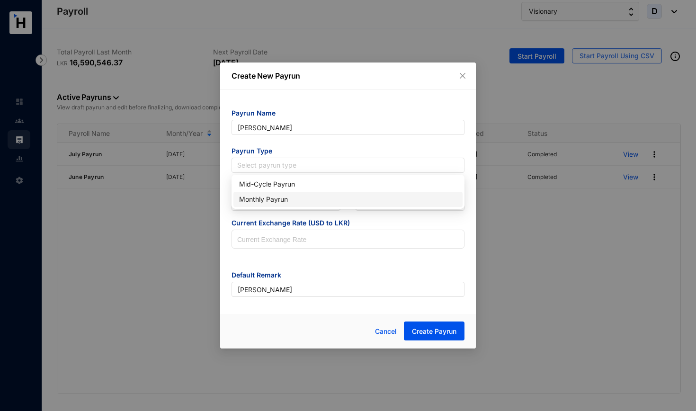
click at [296, 205] on div "Monthly Payrun" at bounding box center [347, 199] width 229 height 15
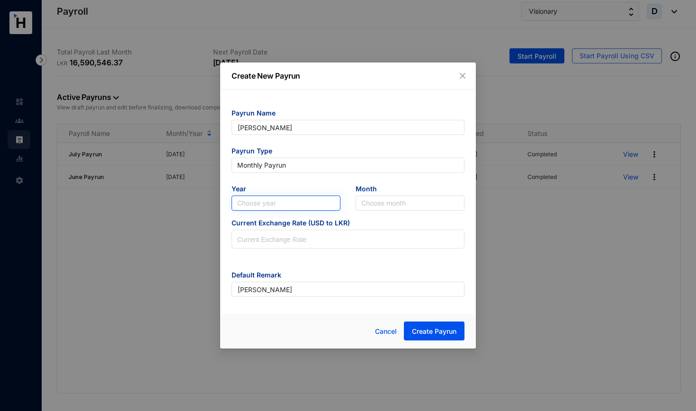
click at [296, 205] on input "search" at bounding box center [286, 203] width 98 height 14
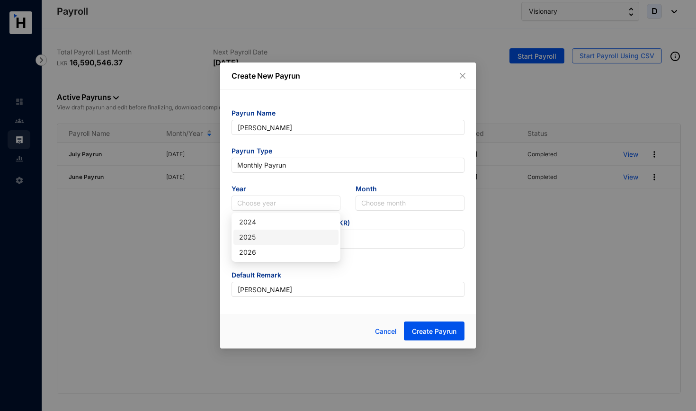
click at [289, 239] on div "2025" at bounding box center [286, 237] width 94 height 10
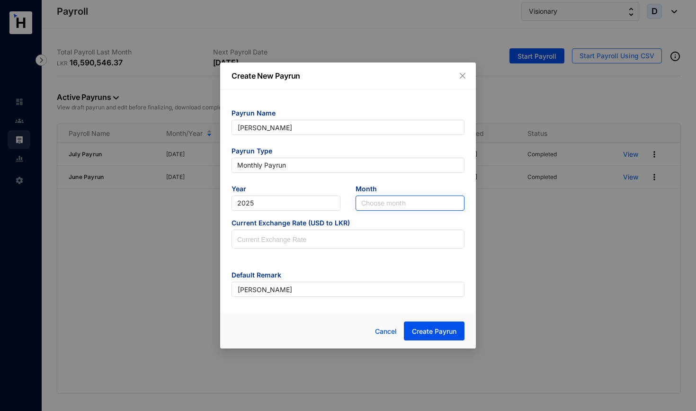
click at [381, 203] on input "search" at bounding box center [410, 203] width 98 height 14
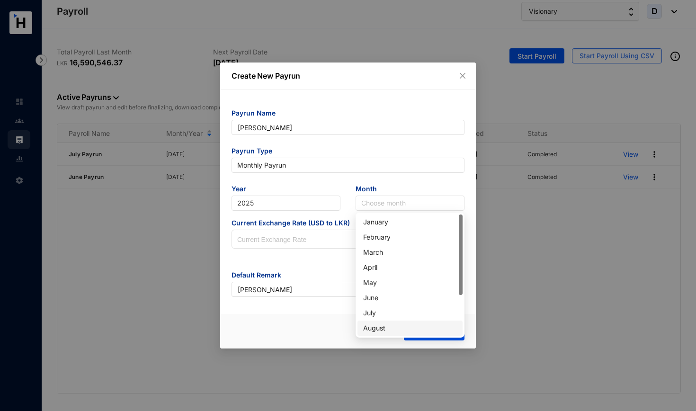
click at [383, 319] on div "August" at bounding box center [410, 328] width 94 height 10
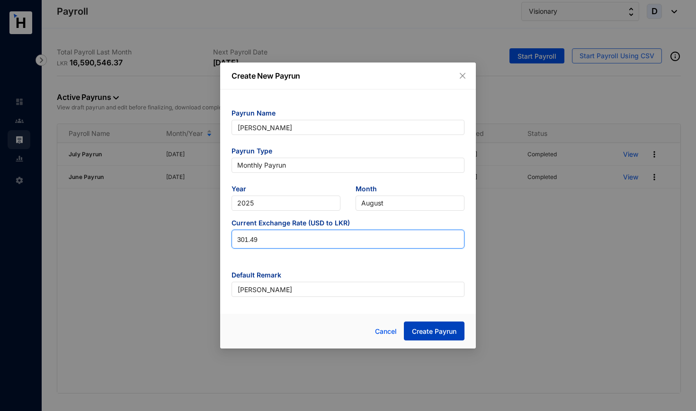
type input "301.49"
click at [432, 319] on span "Create Payrun" at bounding box center [434, 331] width 44 height 9
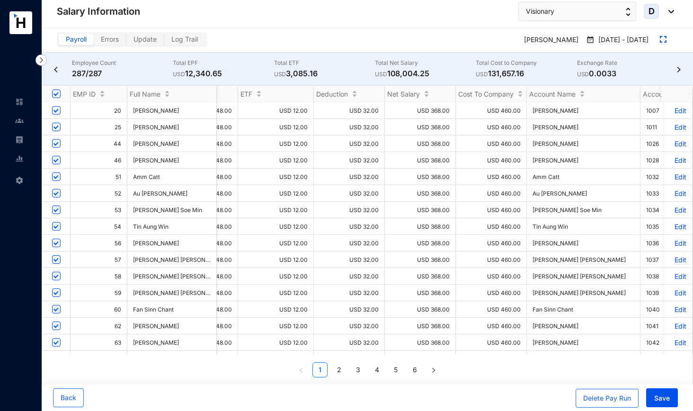
scroll to position [0, 472]
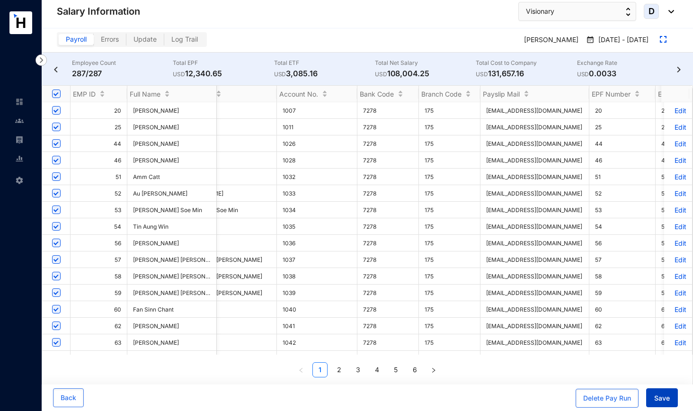
click at [605, 319] on span "Save" at bounding box center [662, 397] width 16 height 9
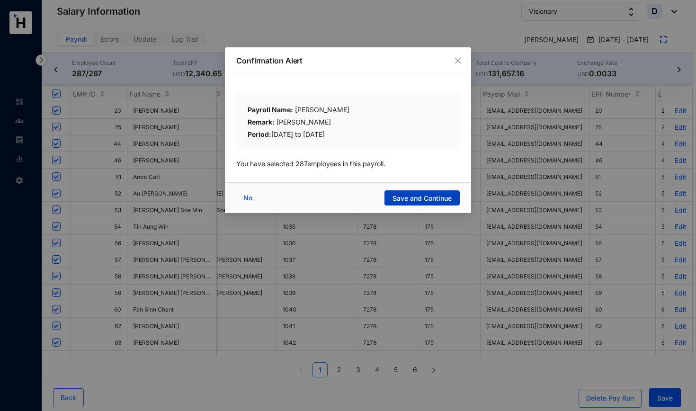
click at [442, 199] on span "Save and Continue" at bounding box center [421, 198] width 59 height 9
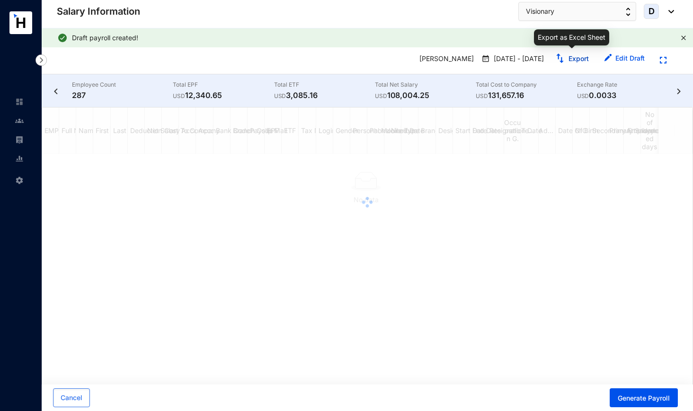
click at [581, 59] on link "Export" at bounding box center [578, 58] width 20 height 8
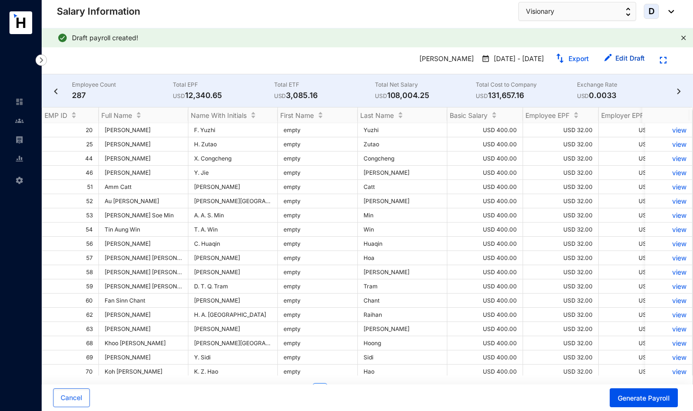
click at [605, 59] on link "Edit Draft" at bounding box center [629, 58] width 29 height 8
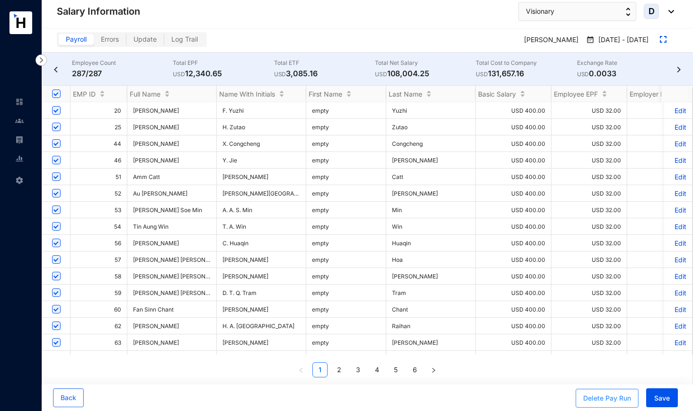
click at [605, 319] on div "Delete Pay Run" at bounding box center [607, 397] width 48 height 9
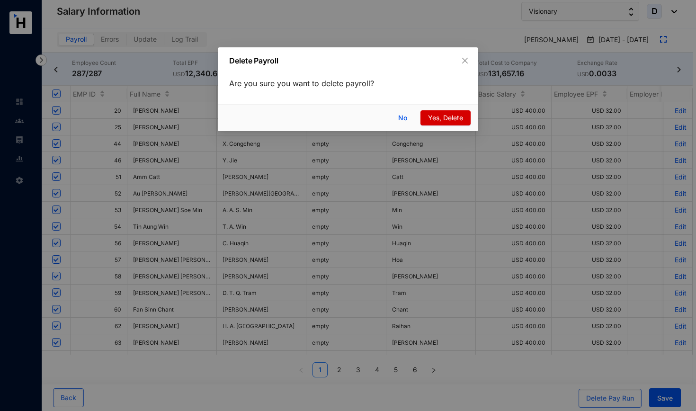
click at [433, 119] on span "Yes, Delete" at bounding box center [445, 118] width 35 height 10
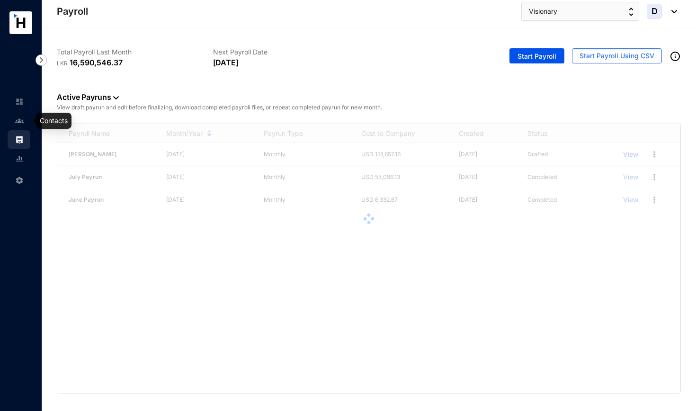
click at [23, 122] on img at bounding box center [19, 120] width 9 height 9
